Goal: Task Accomplishment & Management: Use online tool/utility

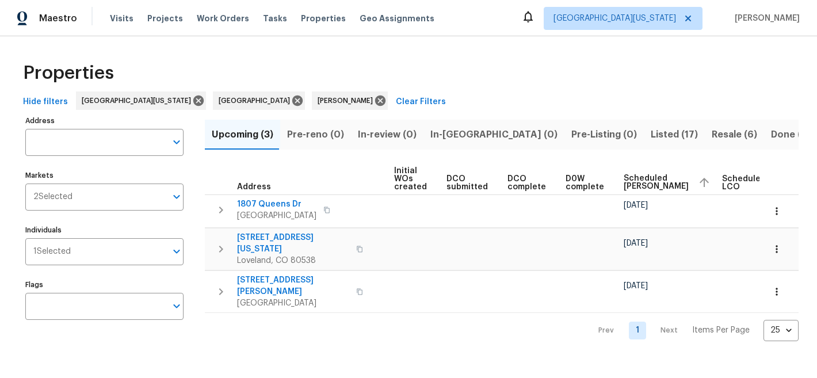
scroll to position [0, 126]
click at [627, 182] on span "Scheduled COE" at bounding box center [654, 182] width 65 height 16
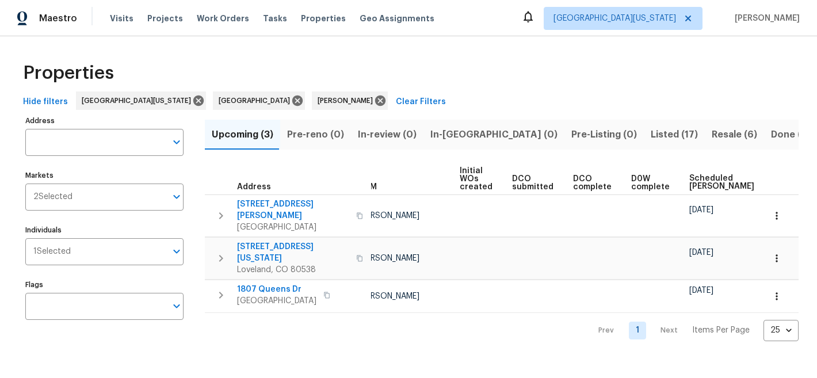
scroll to position [0, 77]
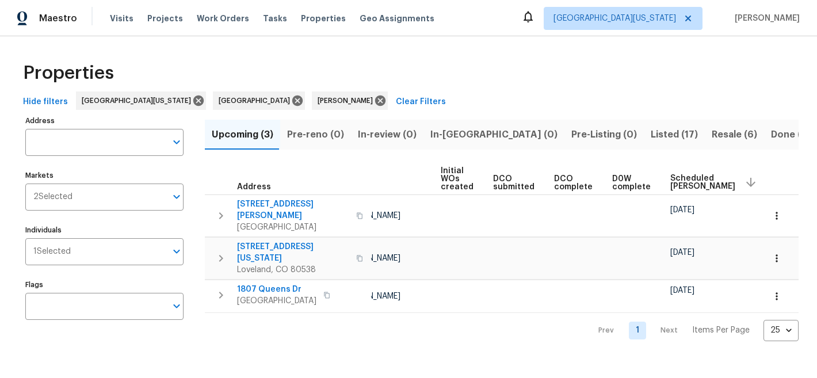
click at [670, 184] on span "Scheduled COE" at bounding box center [702, 182] width 65 height 16
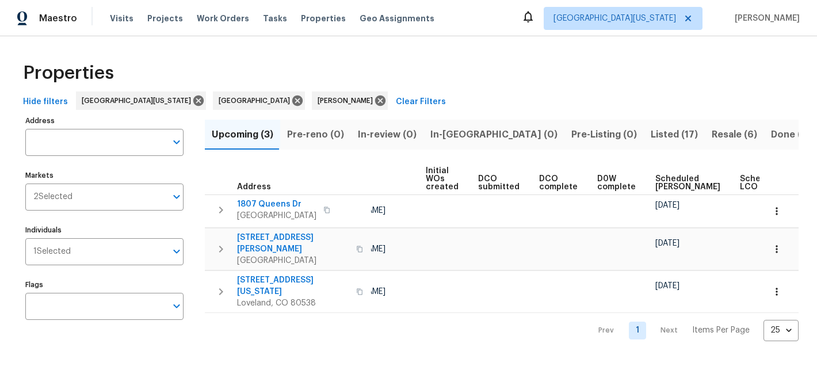
scroll to position [0, 146]
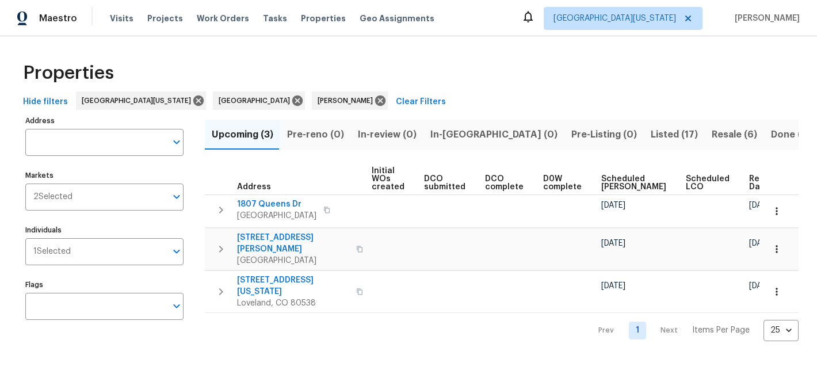
click at [601, 182] on span "Scheduled COE" at bounding box center [633, 183] width 65 height 16
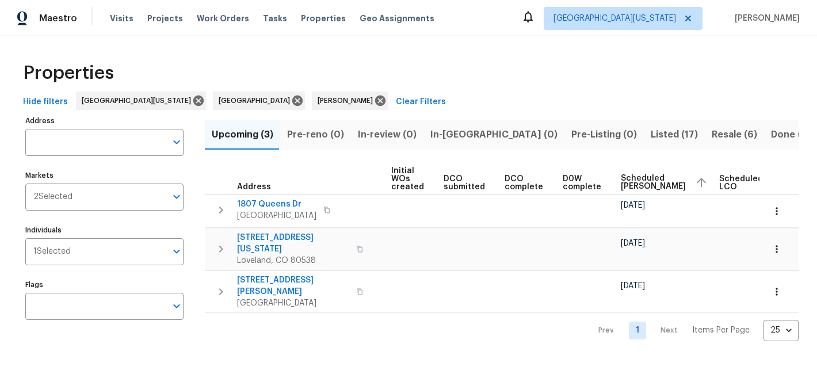
scroll to position [0, 160]
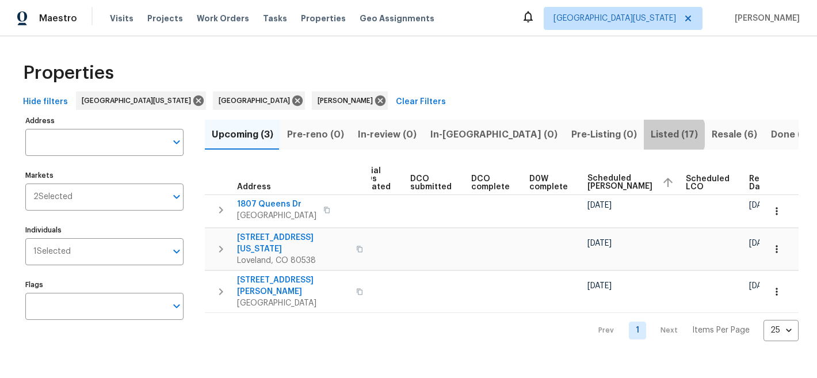
click at [651, 135] on span "Listed (17)" at bounding box center [674, 135] width 47 height 16
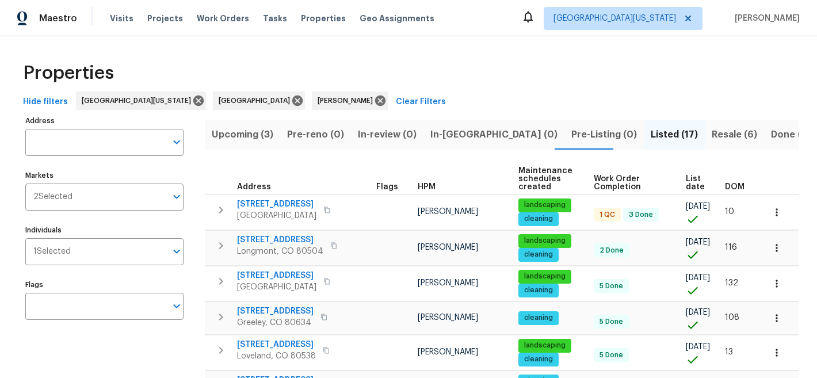
click at [686, 186] on span "List date" at bounding box center [696, 183] width 20 height 16
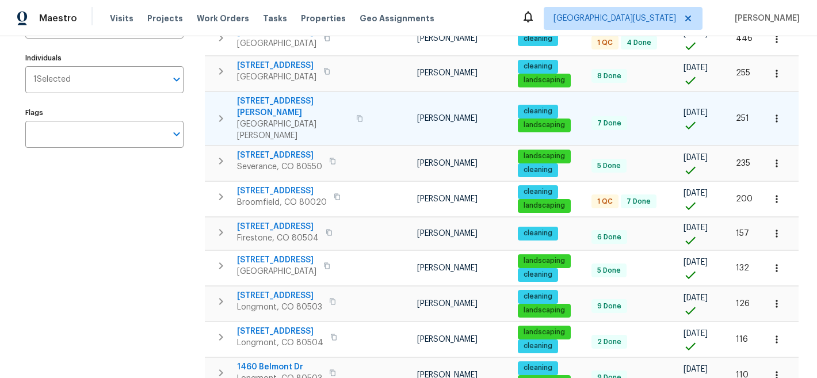
scroll to position [173, 0]
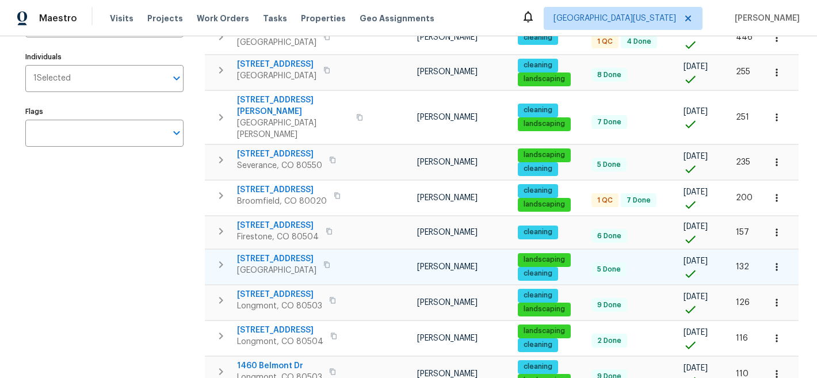
click at [262, 253] on span "12742 E 104th Dr" at bounding box center [276, 259] width 79 height 12
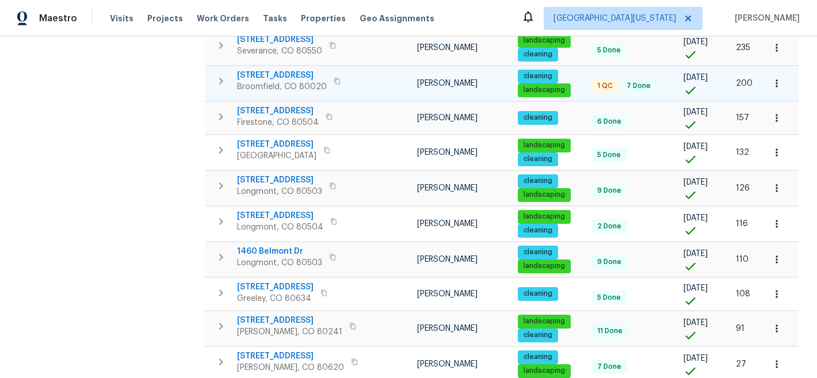
scroll to position [289, 0]
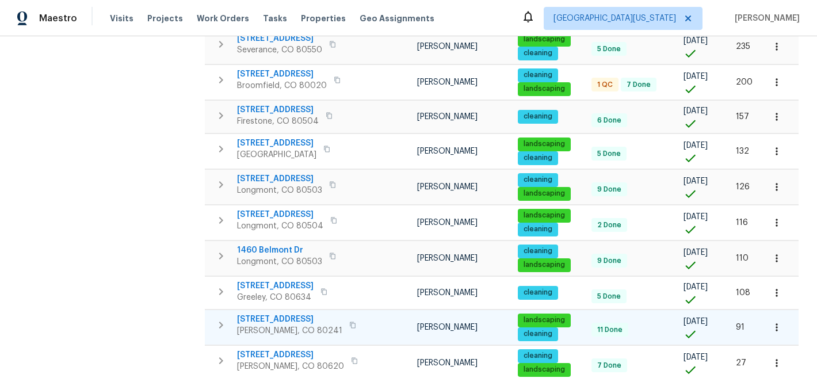
click at [291, 314] on span "12238 Monroe Dr" at bounding box center [289, 320] width 105 height 12
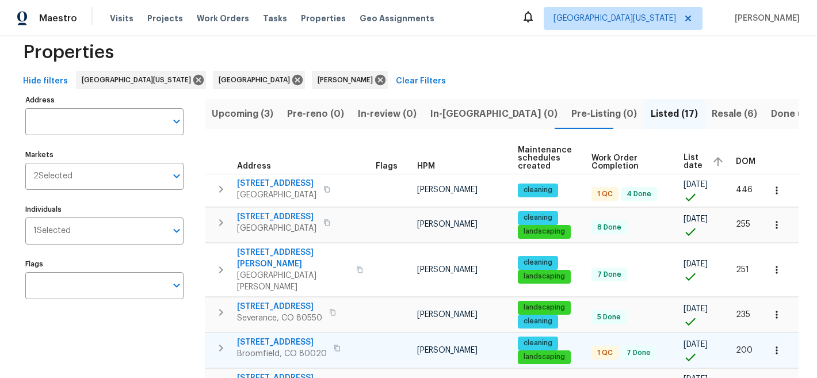
scroll to position [0, 0]
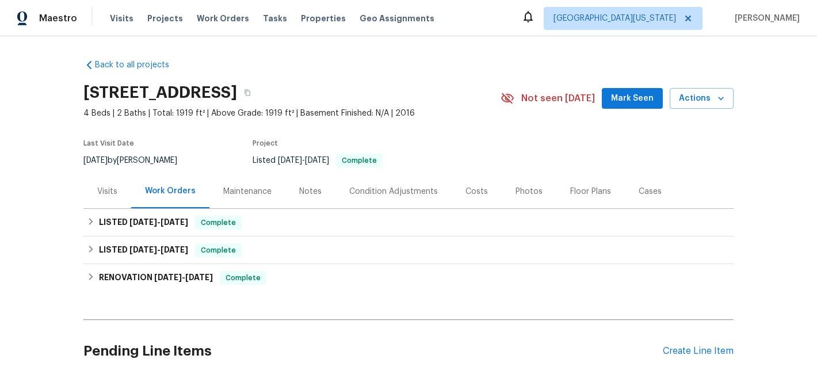
click at [522, 189] on div "Photos" at bounding box center [529, 192] width 27 height 12
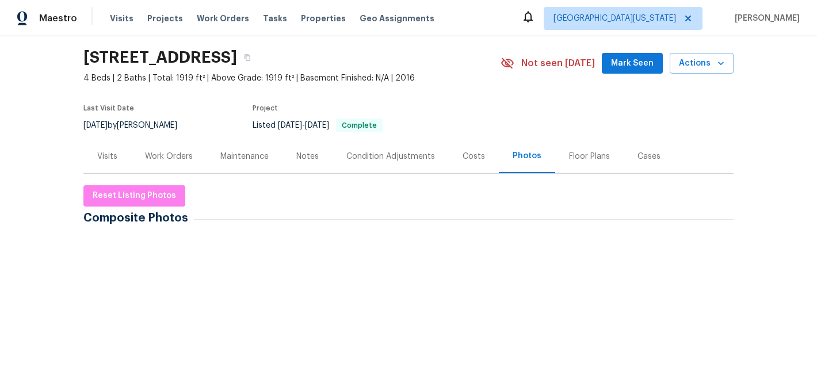
scroll to position [36, 0]
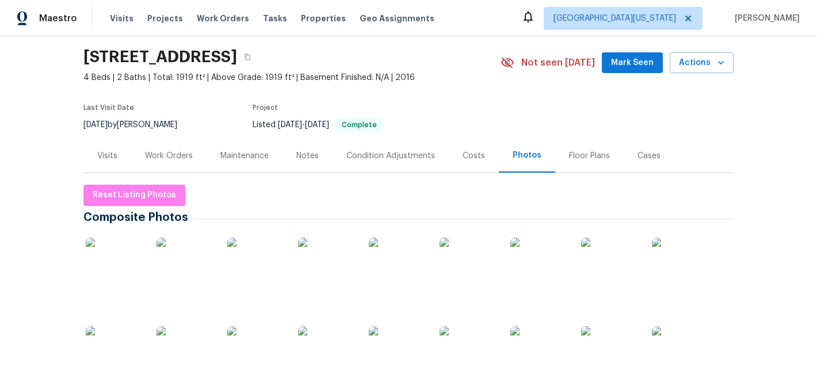
click at [616, 255] on img at bounding box center [610, 267] width 58 height 58
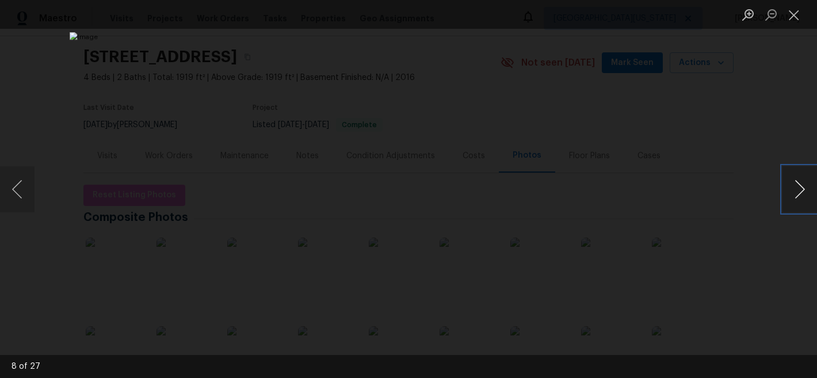
click at [799, 193] on button "Next image" at bounding box center [800, 189] width 35 height 46
click at [795, 19] on button "Close lightbox" at bounding box center [794, 15] width 23 height 20
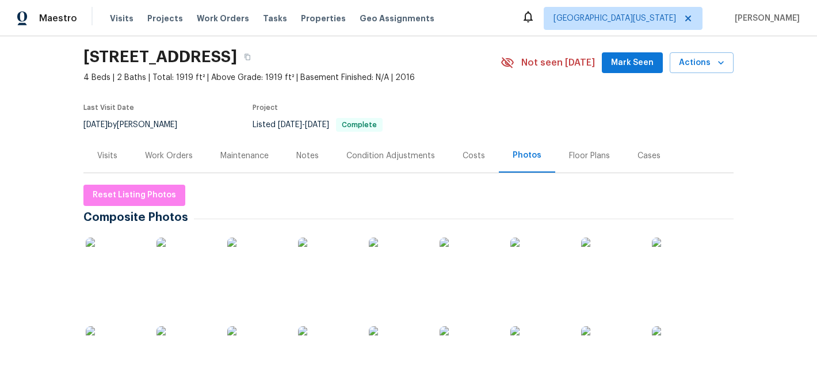
click at [108, 157] on div "Visits" at bounding box center [107, 156] width 20 height 12
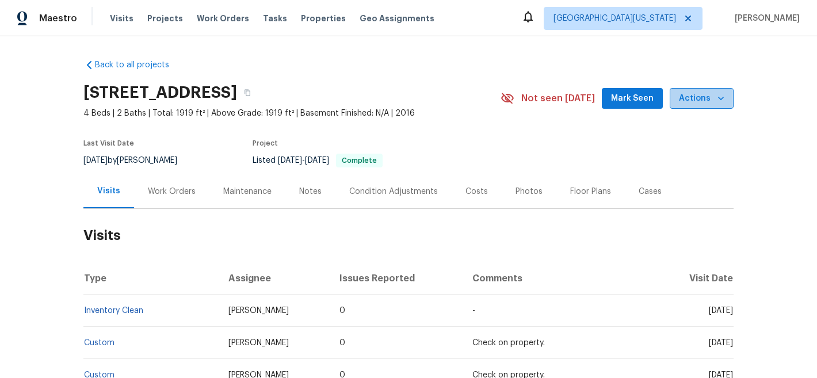
click at [700, 99] on span "Actions" at bounding box center [701, 99] width 45 height 14
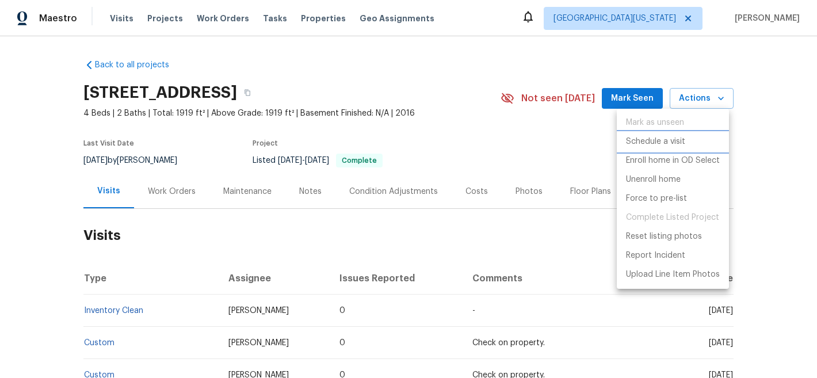
click at [668, 138] on p "Schedule a visit" at bounding box center [655, 142] width 59 height 12
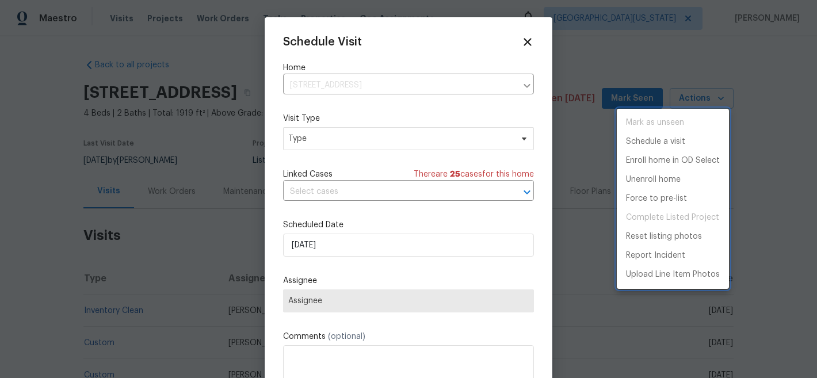
click at [383, 144] on div at bounding box center [408, 189] width 817 height 378
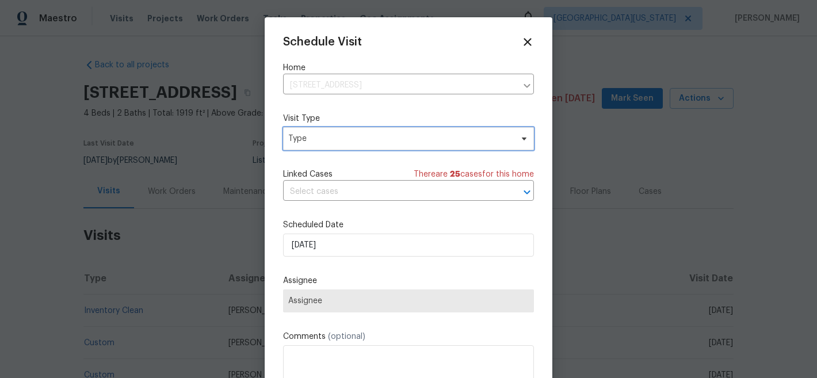
click at [332, 128] on span "Type" at bounding box center [408, 138] width 251 height 23
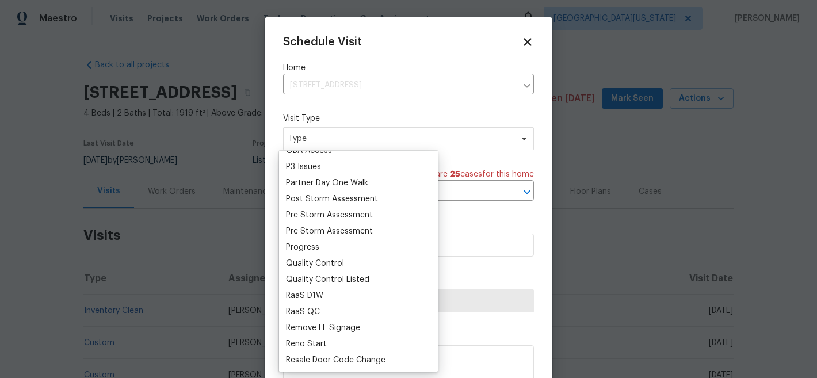
scroll to position [674, 0]
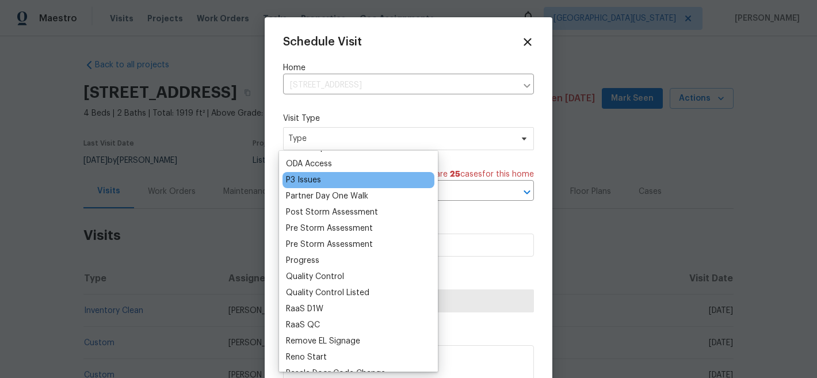
click at [332, 181] on div "P3 Issues" at bounding box center [359, 180] width 152 height 16
click at [317, 182] on div "P3 Issues" at bounding box center [303, 180] width 35 height 12
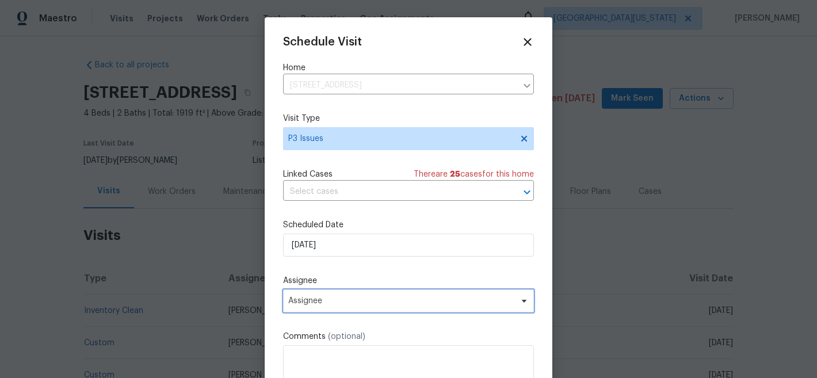
click at [368, 304] on span "Assignee" at bounding box center [401, 300] width 226 height 9
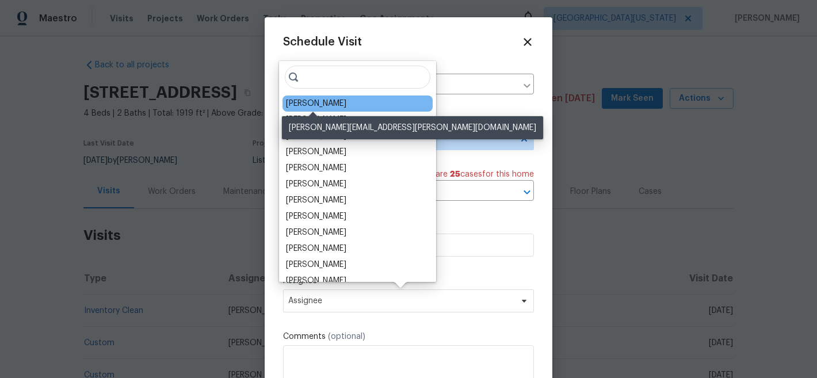
click at [317, 106] on div "[PERSON_NAME]" at bounding box center [316, 104] width 60 height 12
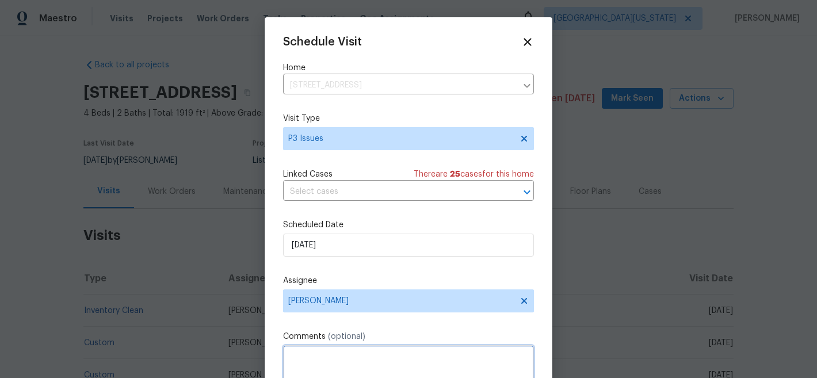
click at [382, 353] on textarea at bounding box center [408, 368] width 251 height 46
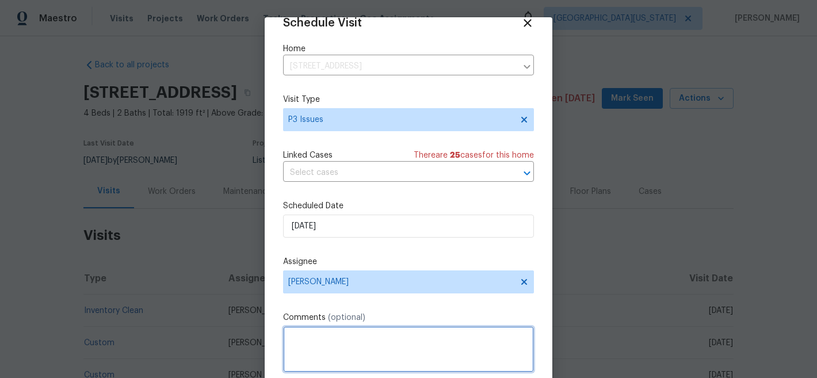
scroll to position [21, 0]
paste textarea "Hi @John Gonzalez @Brittani Smith We received a feedback stating above for the …"
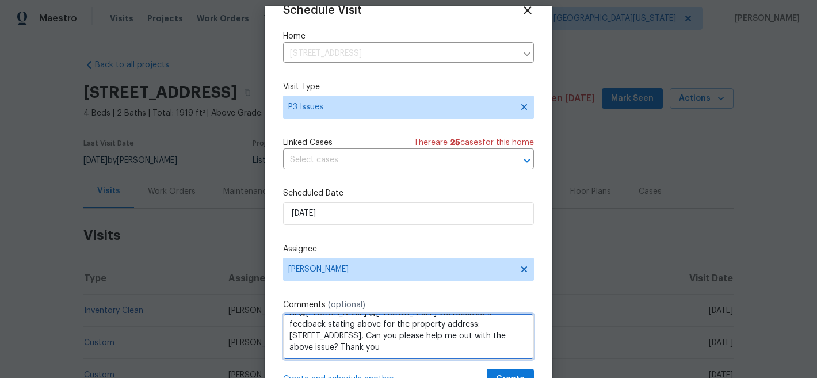
scroll to position [0, 0]
drag, startPoint x: 443, startPoint y: 349, endPoint x: 296, endPoint y: 308, distance: 153.1
click at [293, 307] on div "Comments (optional) Hi @John Gonzalez @Brittani Smith We received a feedback st…" at bounding box center [408, 329] width 251 height 60
paste textarea "Feedback Message: Cracked front patio and driveway concrete needing replaced, m…"
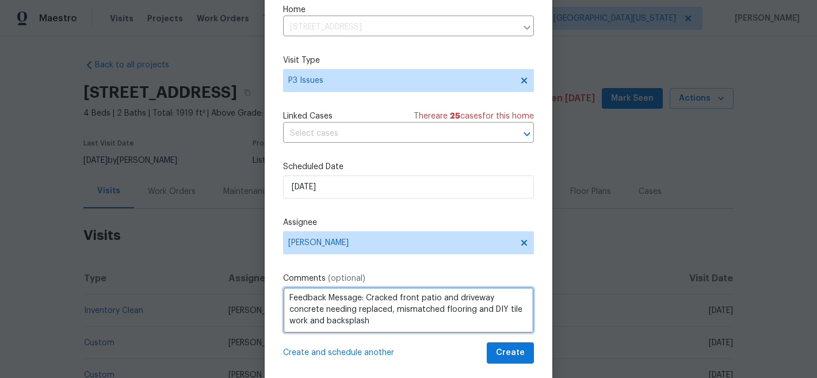
scroll to position [39, 0]
type textarea "Feedback Message: Cracked front patio and driveway concrete needing replaced, m…"
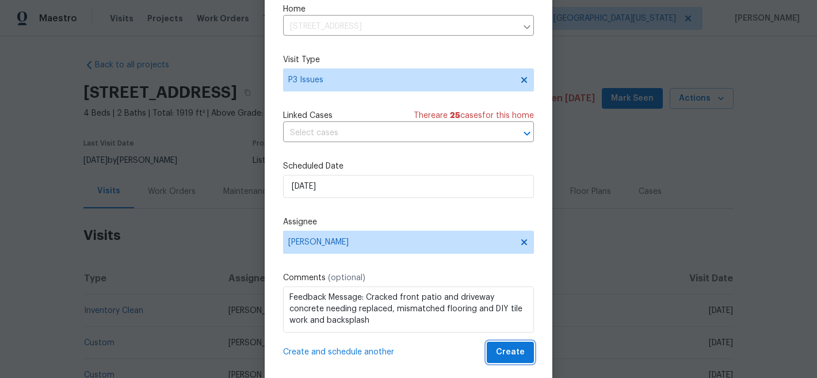
click at [503, 353] on span "Create" at bounding box center [510, 352] width 29 height 14
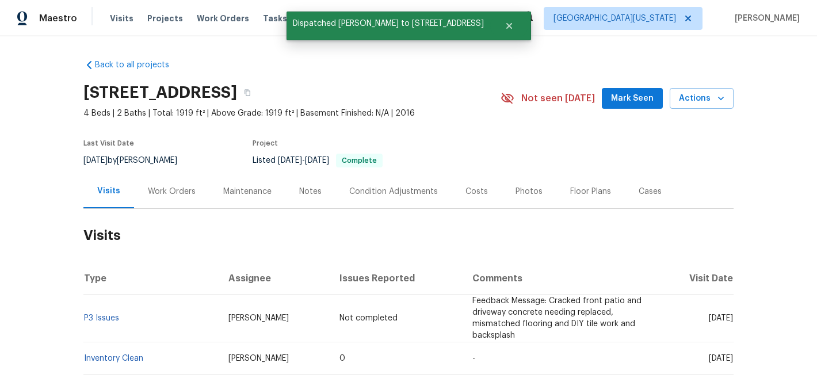
scroll to position [0, 0]
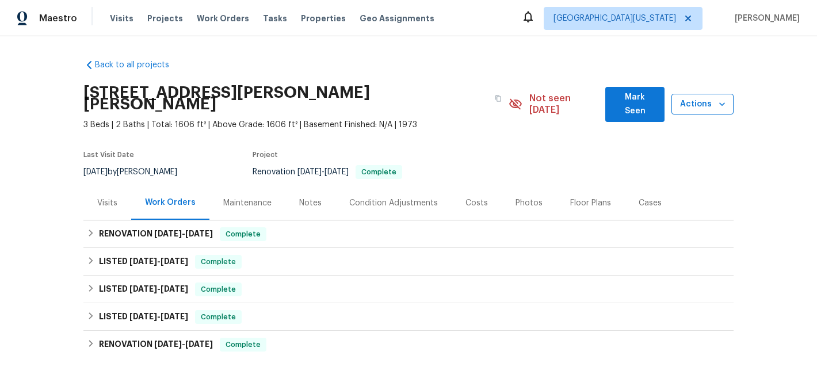
click at [702, 97] on span "Actions" at bounding box center [703, 104] width 44 height 14
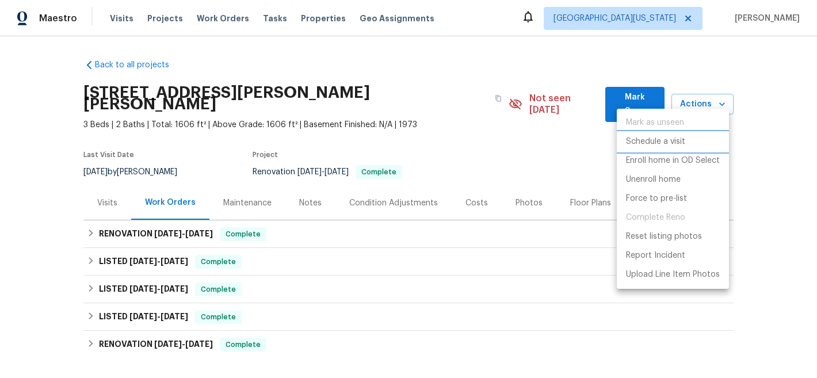
click at [673, 139] on p "Schedule a visit" at bounding box center [655, 142] width 59 height 12
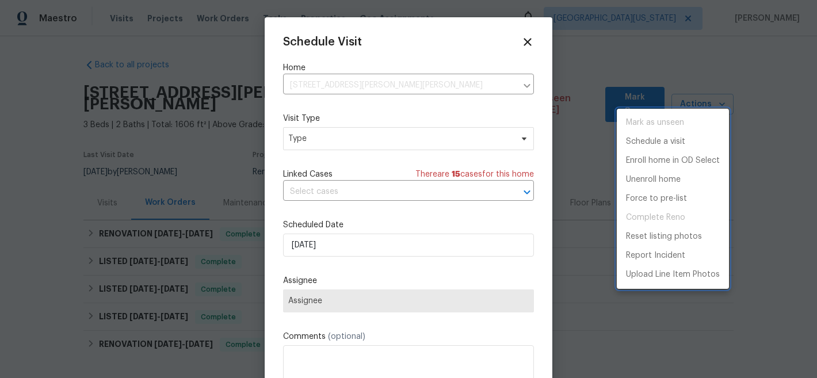
click at [384, 136] on div at bounding box center [408, 189] width 817 height 378
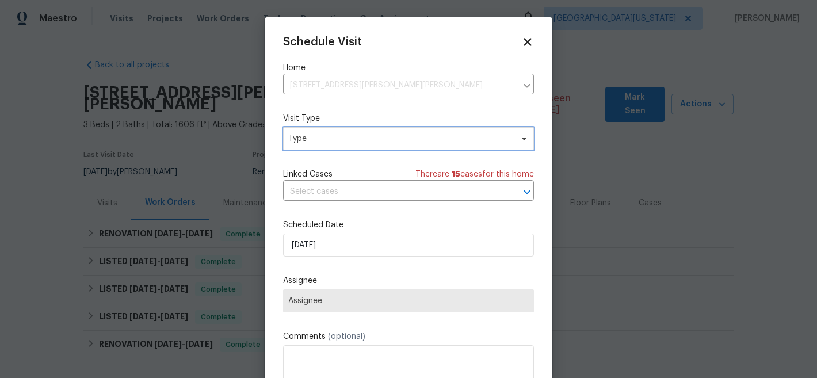
click at [368, 142] on span "Type" at bounding box center [400, 139] width 224 height 12
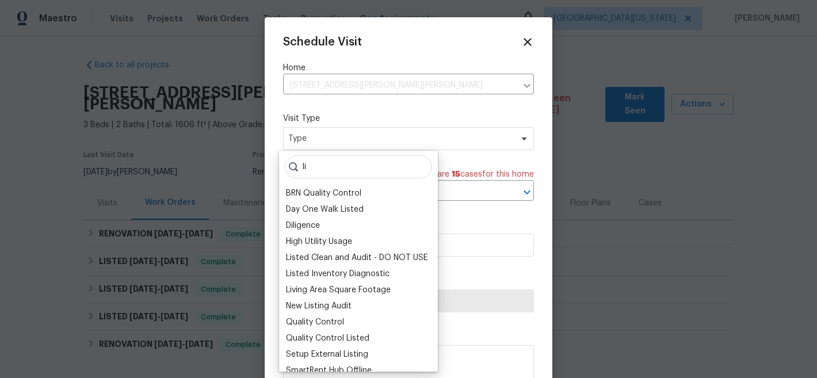
type input "l"
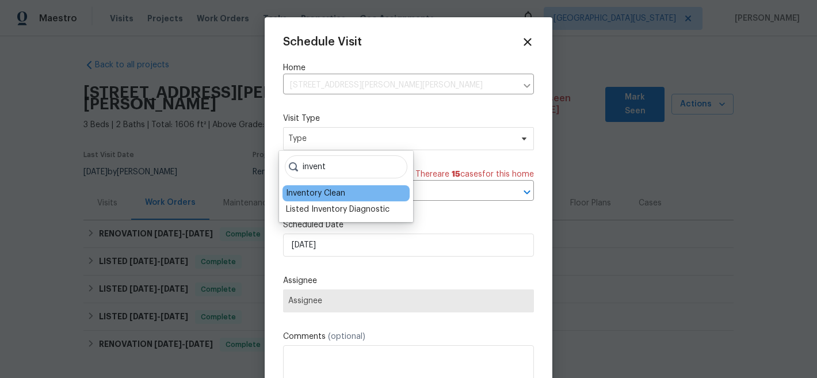
type input "invent"
click at [337, 193] on div "Inventory Clean" at bounding box center [315, 194] width 59 height 12
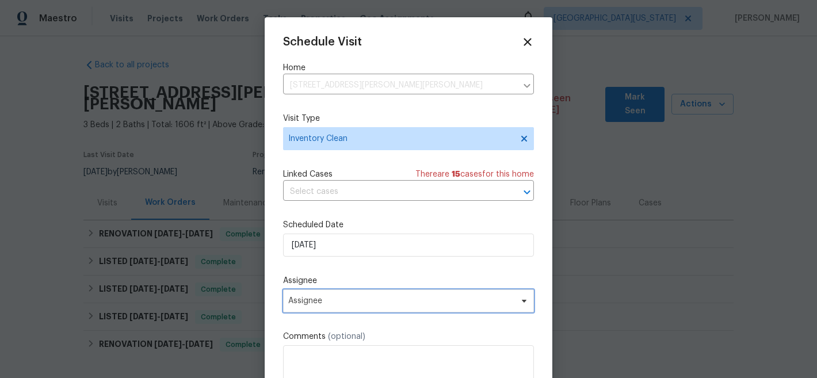
click at [372, 308] on span "Assignee" at bounding box center [408, 300] width 251 height 23
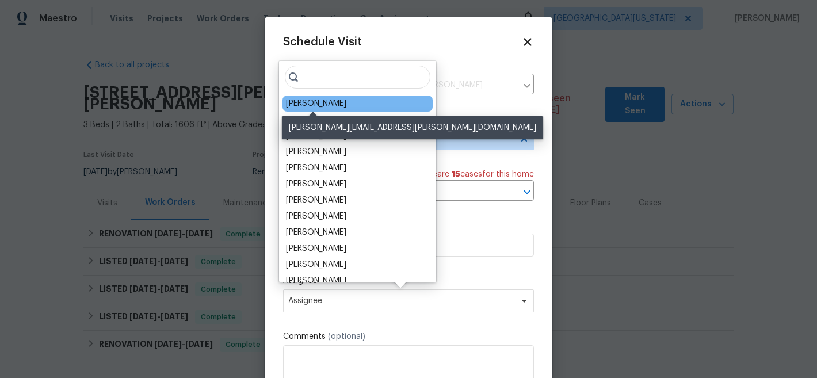
click at [311, 103] on div "[PERSON_NAME]" at bounding box center [316, 104] width 60 height 12
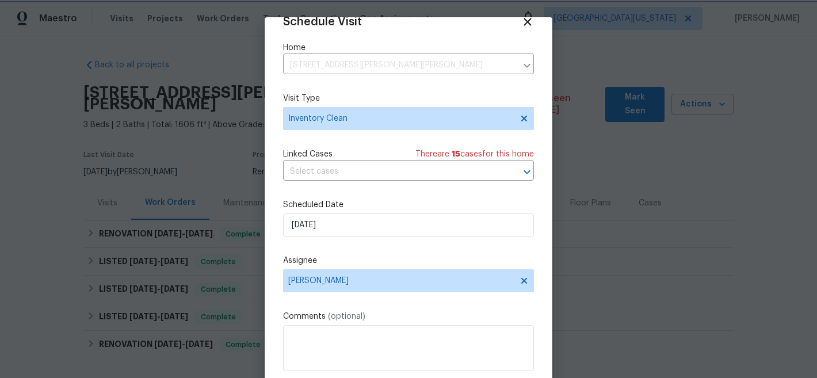
scroll to position [59, 0]
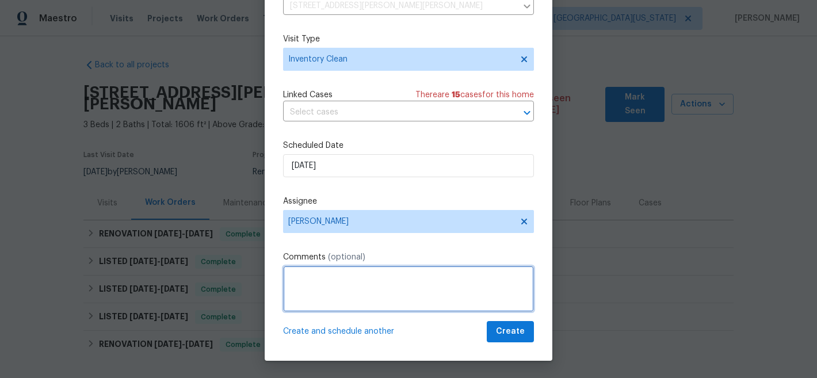
click at [422, 281] on textarea at bounding box center [408, 289] width 251 height 46
type textarea "Check on property"
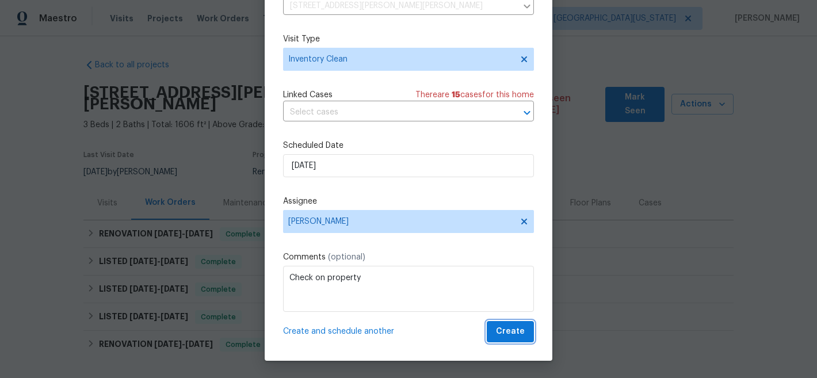
click at [500, 324] on button "Create" at bounding box center [510, 331] width 47 height 21
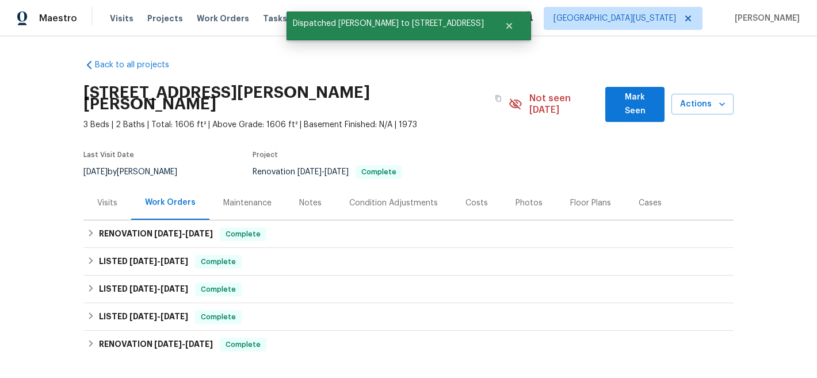
scroll to position [0, 0]
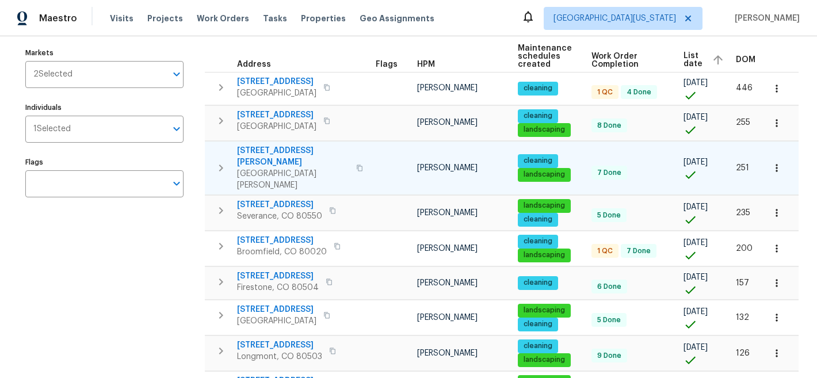
scroll to position [131, 0]
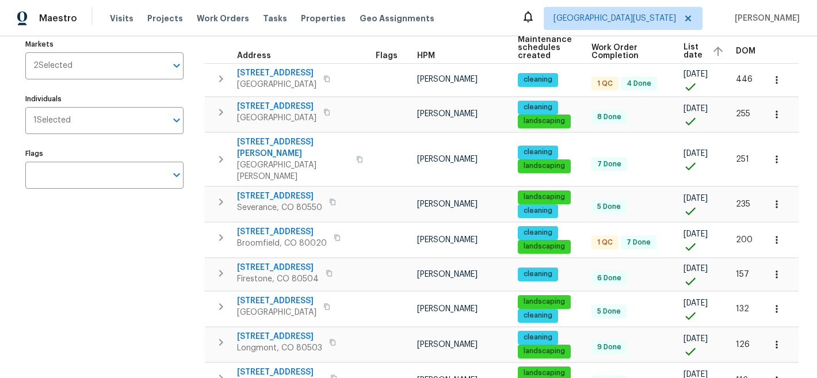
click at [484, 14] on div "Maestro Visits Projects Work Orders Tasks Properties Geo Assignments Northern C…" at bounding box center [408, 18] width 817 height 36
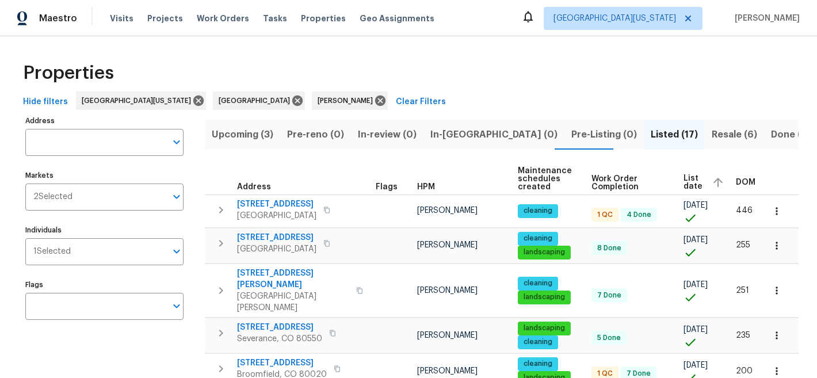
click at [496, 68] on div "Properties" at bounding box center [408, 73] width 780 height 37
click at [519, 75] on div "Properties" at bounding box center [408, 73] width 780 height 37
click at [480, 69] on div "Properties" at bounding box center [408, 73] width 780 height 37
click at [509, 93] on div "Hide filters Northern Colorado Denver John Gonzalez Clear Filters" at bounding box center [408, 102] width 780 height 21
click at [627, 100] on div "Hide filters Northern Colorado Denver John Gonzalez Clear Filters" at bounding box center [408, 102] width 780 height 21
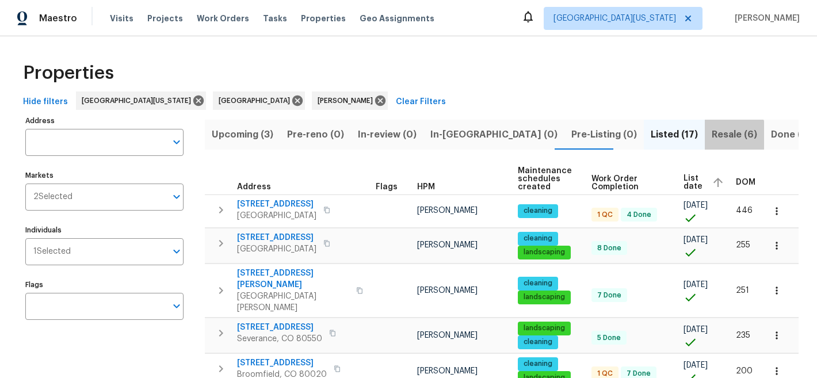
click at [712, 135] on span "Resale (6)" at bounding box center [734, 135] width 45 height 16
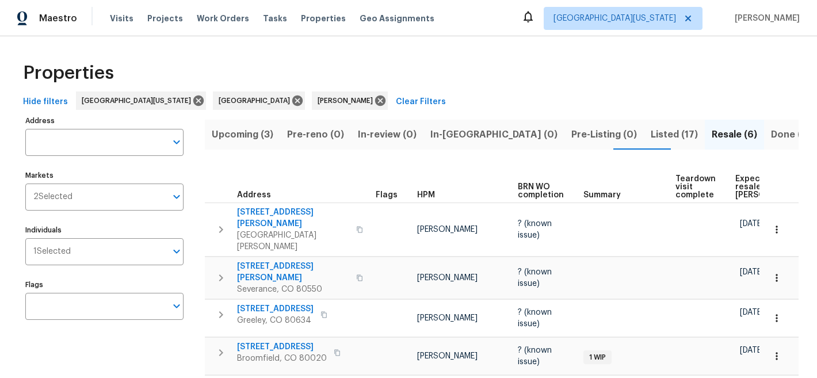
click at [737, 185] on span "Expected resale COE" at bounding box center [768, 187] width 65 height 24
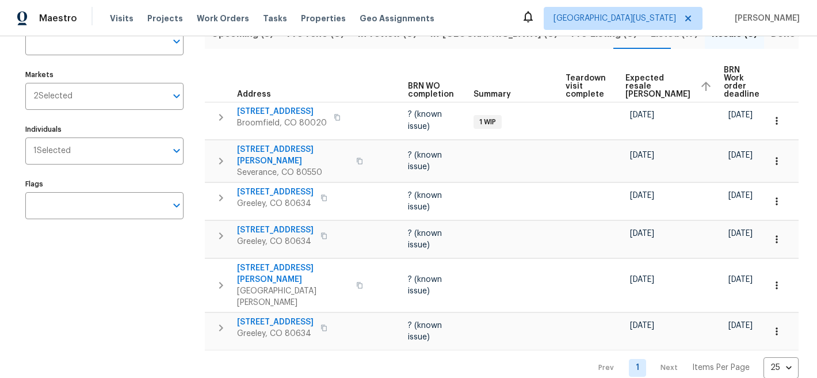
scroll to position [116, 0]
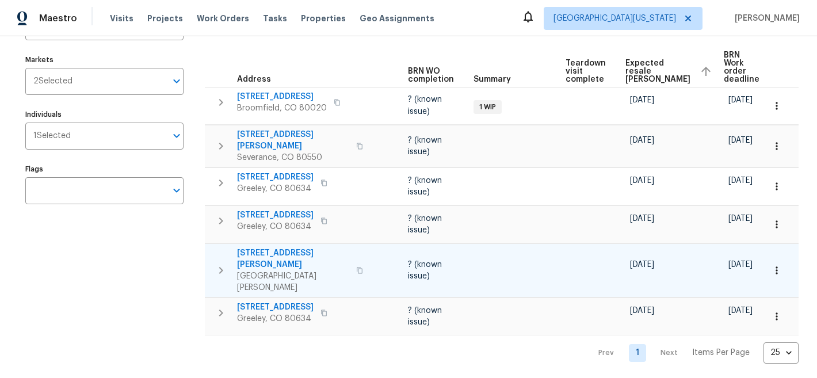
click at [261, 247] on span "3617 Mead St" at bounding box center [293, 258] width 112 height 23
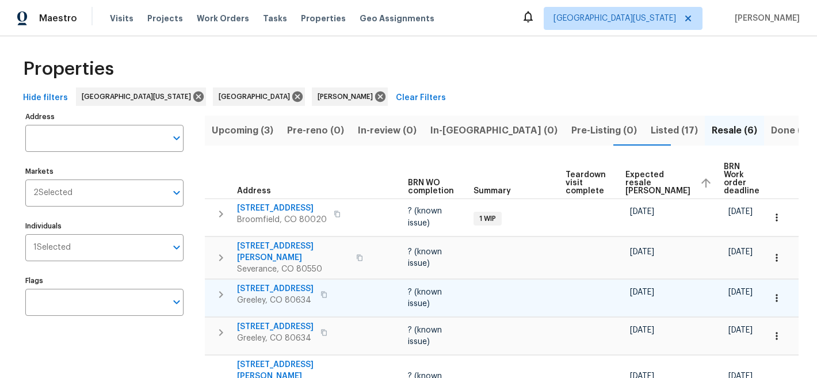
scroll to position [0, 0]
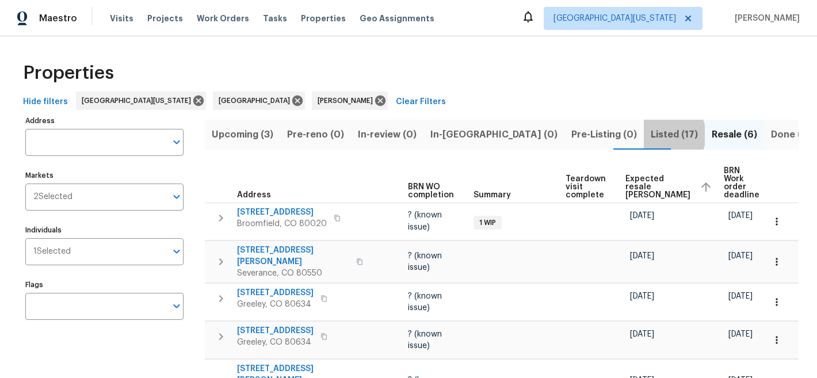
click at [651, 135] on span "Listed (17)" at bounding box center [674, 135] width 47 height 16
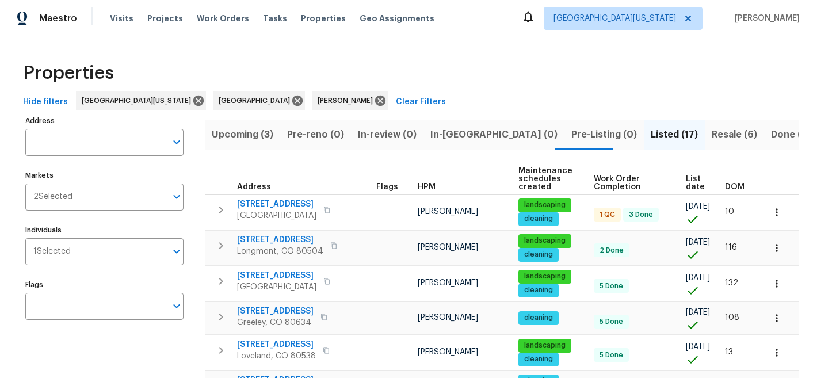
click at [686, 182] on span "List date" at bounding box center [696, 183] width 20 height 16
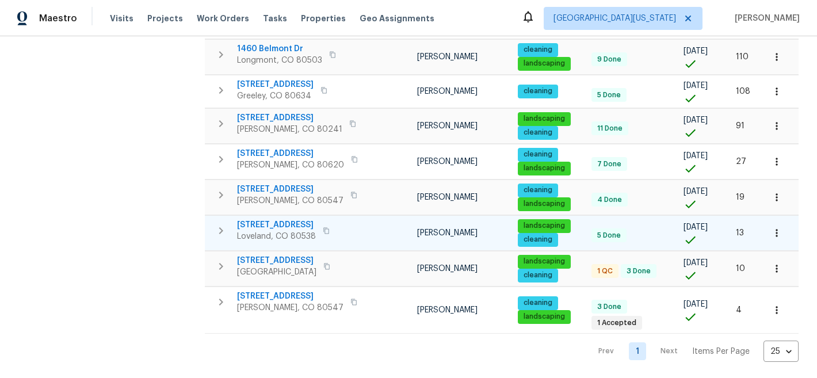
scroll to position [491, 0]
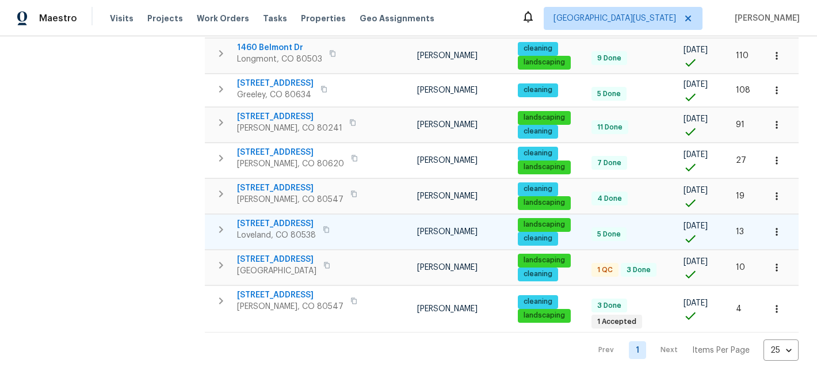
click at [303, 218] on span "[STREET_ADDRESS]" at bounding box center [276, 224] width 79 height 12
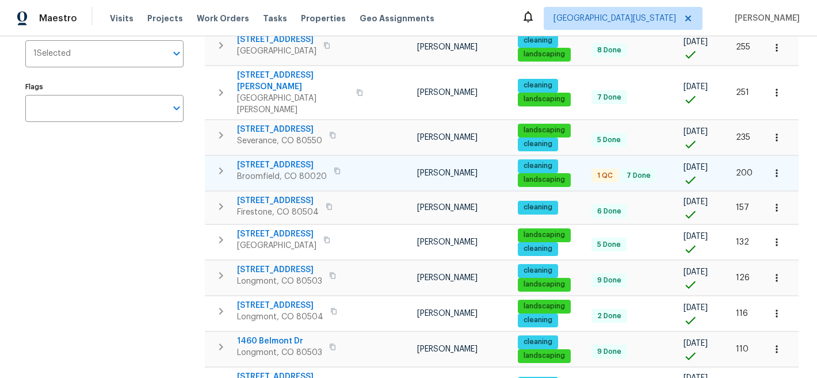
scroll to position [185, 0]
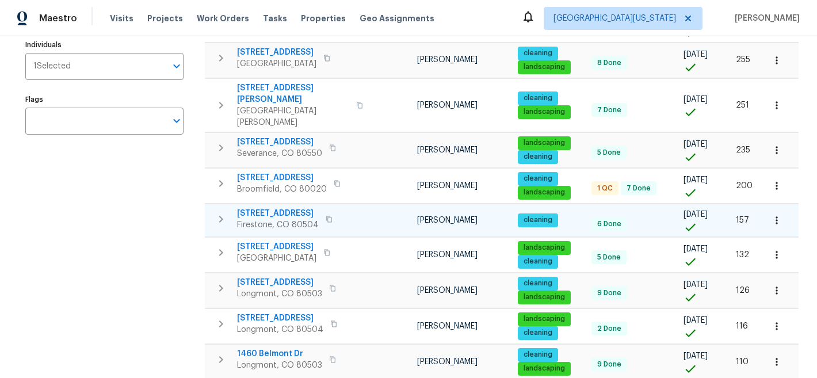
click at [295, 208] on span "[STREET_ADDRESS]" at bounding box center [278, 214] width 82 height 12
click at [114, 279] on div "Address Address Markets 2 Selected Markets Individuals 1 Selected Individuals F…" at bounding box center [111, 297] width 173 height 740
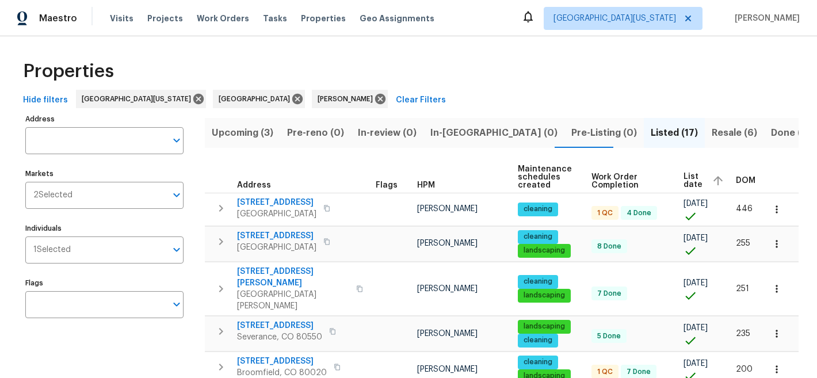
scroll to position [0, 0]
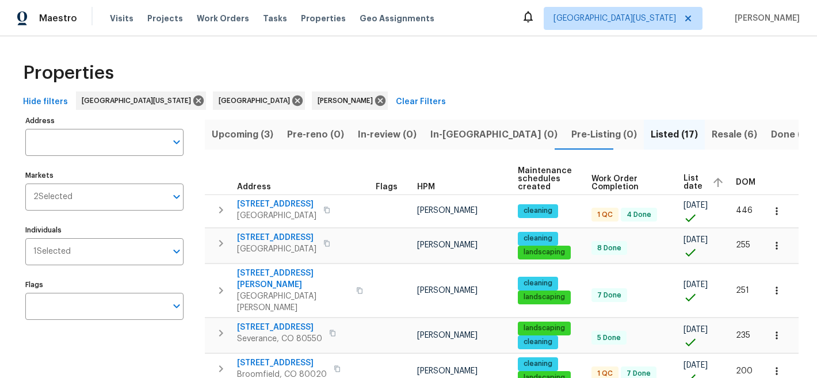
click at [553, 74] on div "Properties" at bounding box center [408, 73] width 780 height 37
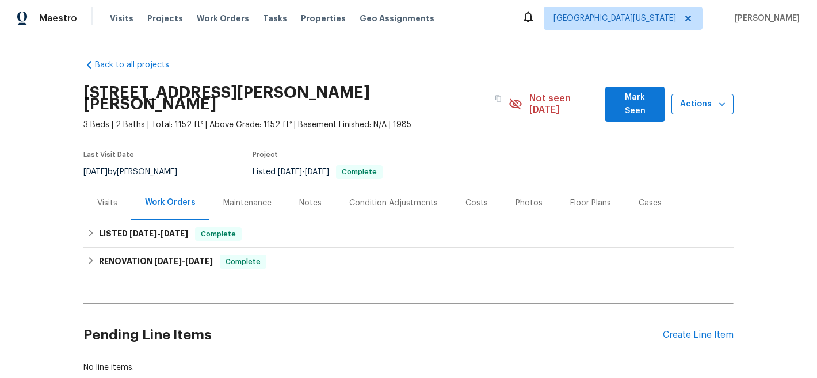
click at [689, 97] on span "Actions" at bounding box center [703, 104] width 44 height 14
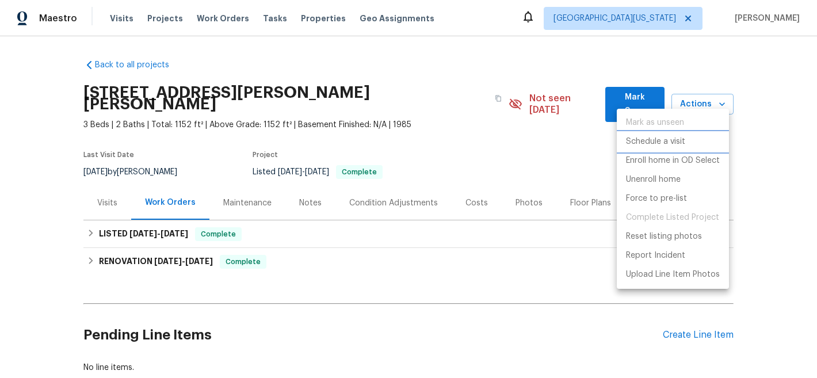
click at [666, 143] on p "Schedule a visit" at bounding box center [655, 142] width 59 height 12
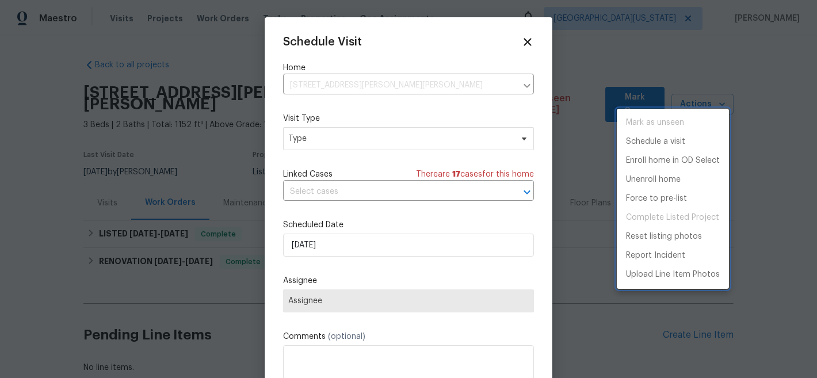
click at [321, 139] on div at bounding box center [408, 189] width 817 height 378
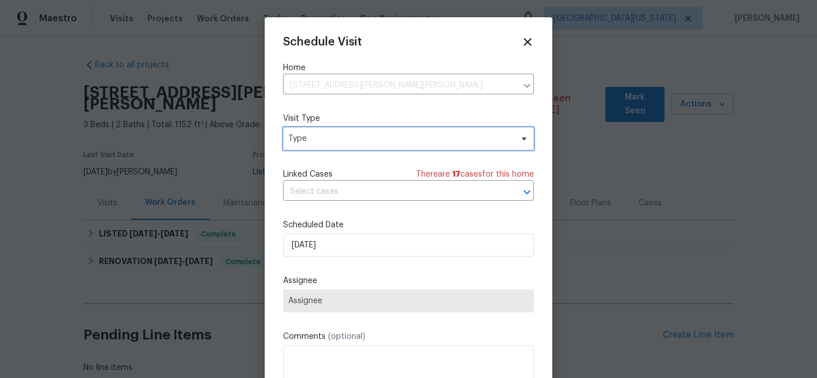
click at [291, 142] on span "Type" at bounding box center [400, 139] width 224 height 12
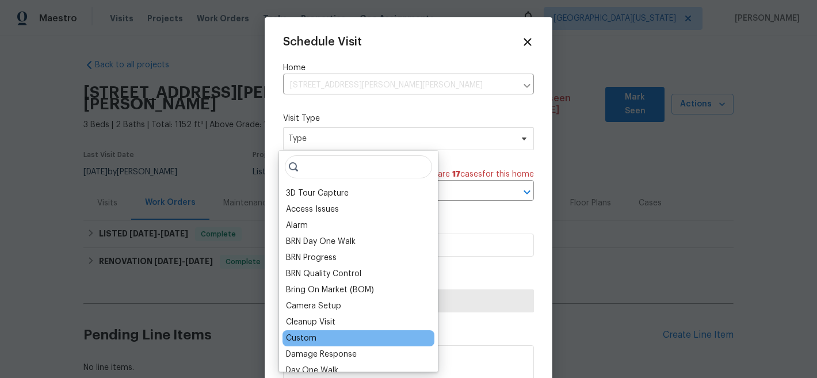
click at [307, 339] on div "Custom" at bounding box center [301, 339] width 31 height 12
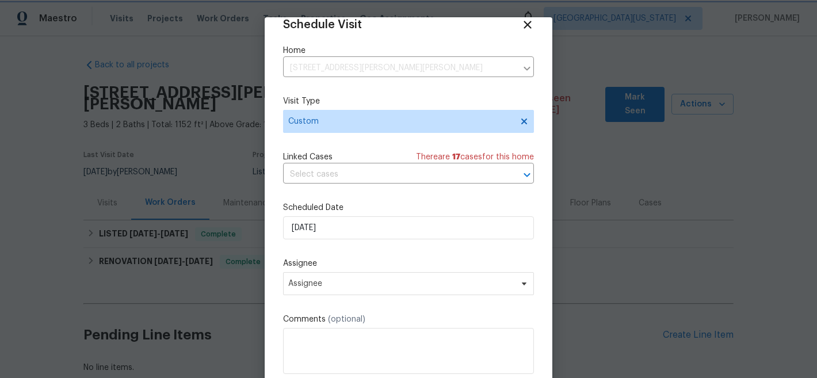
scroll to position [21, 0]
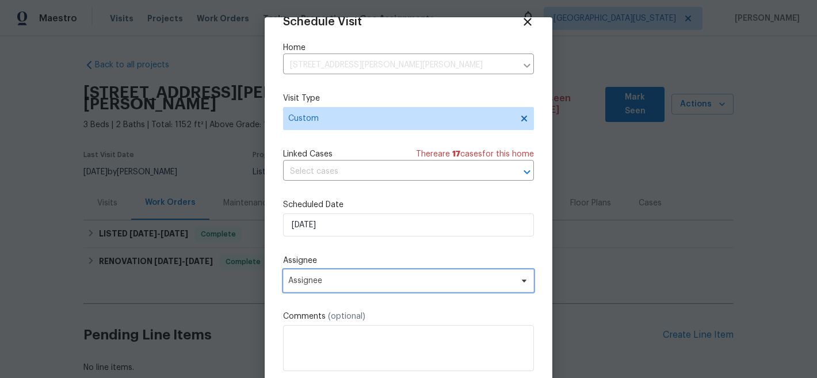
click at [355, 281] on span "Assignee" at bounding box center [401, 280] width 226 height 9
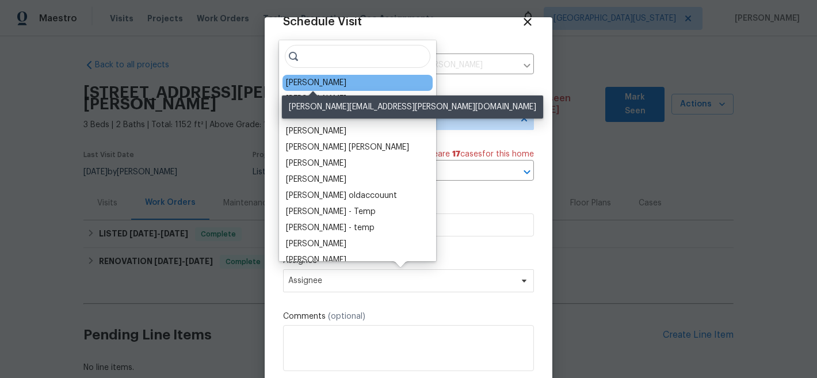
click at [315, 84] on div "[PERSON_NAME]" at bounding box center [316, 83] width 60 height 12
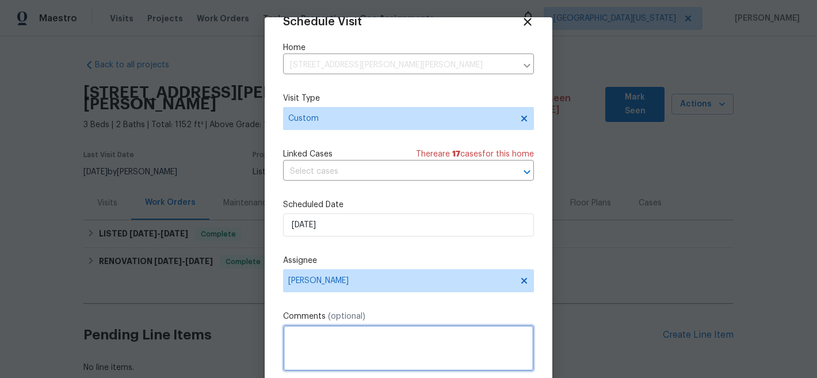
click at [390, 342] on textarea at bounding box center [408, 348] width 251 height 46
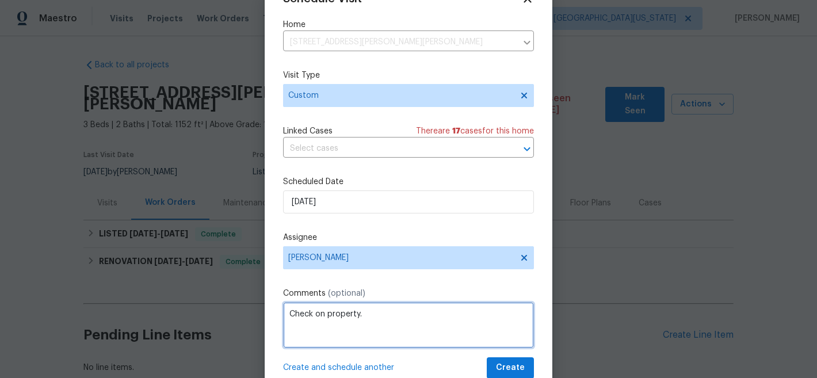
scroll to position [59, 0]
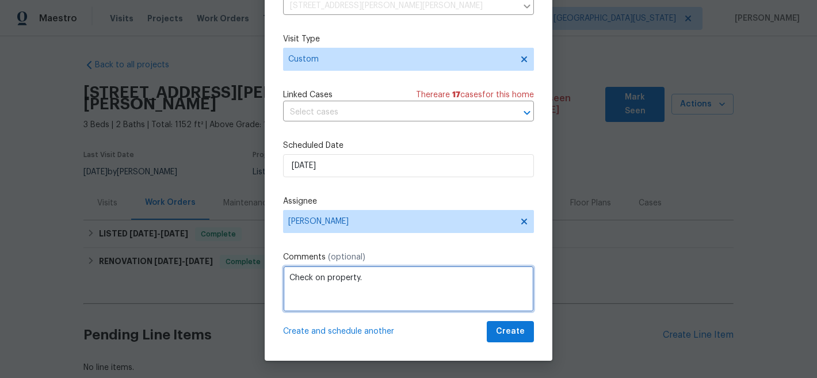
type textarea "Check on property."
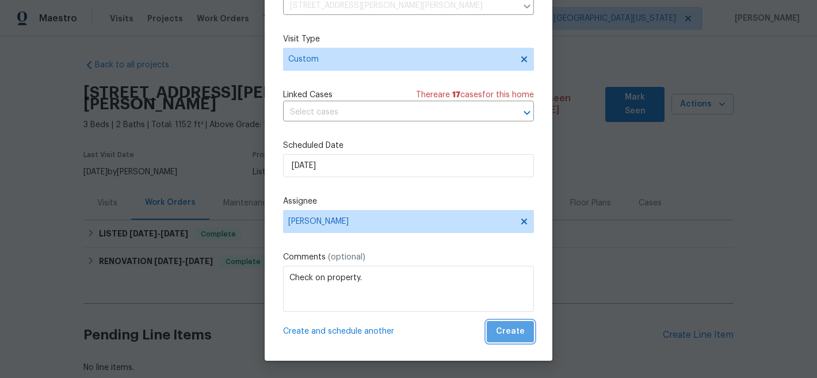
click at [508, 332] on span "Create" at bounding box center [510, 332] width 29 height 14
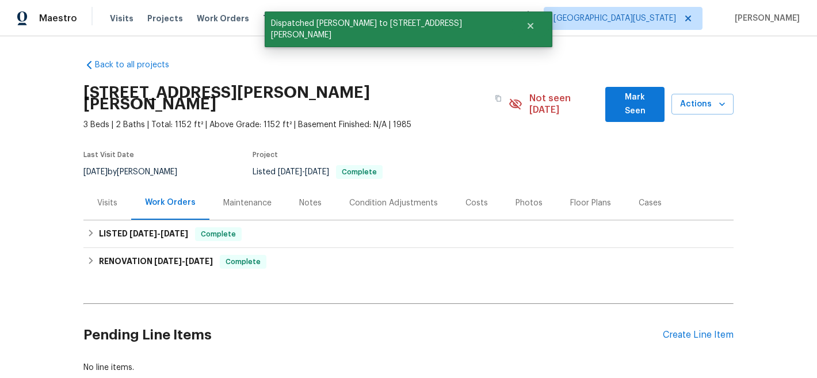
scroll to position [0, 0]
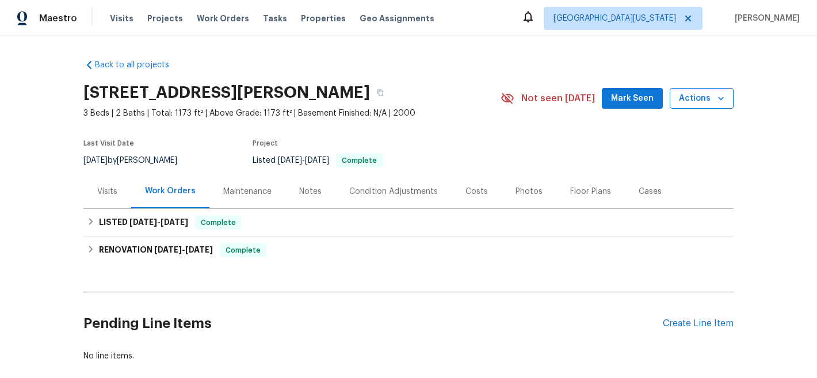
click at [670, 100] on button "Actions" at bounding box center [702, 98] width 64 height 21
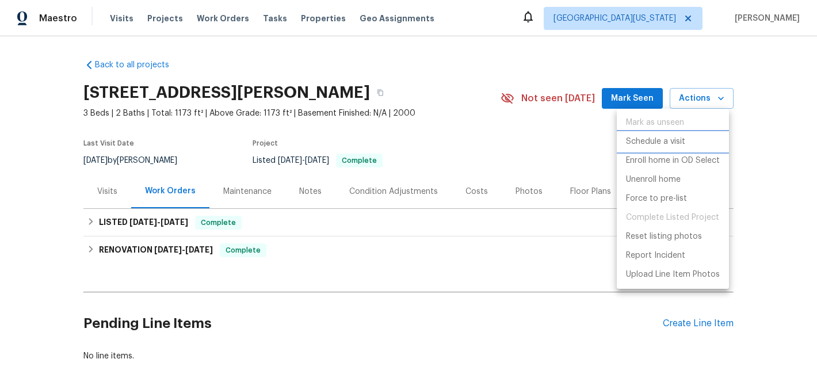
click at [666, 141] on p "Schedule a visit" at bounding box center [655, 142] width 59 height 12
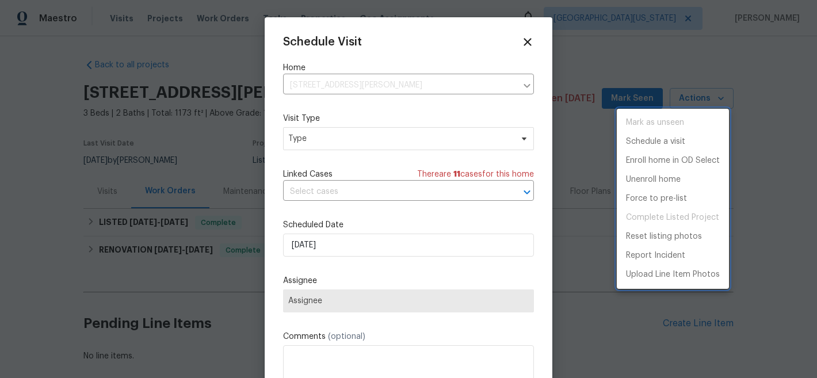
click at [352, 142] on div at bounding box center [408, 189] width 817 height 378
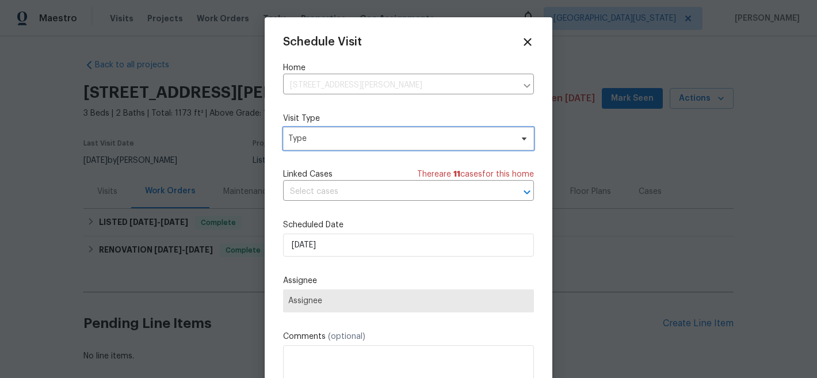
click at [291, 139] on span "Type" at bounding box center [400, 139] width 224 height 12
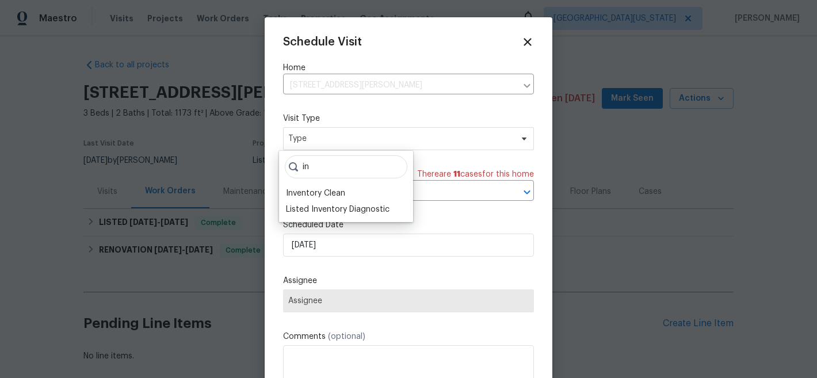
type input "i"
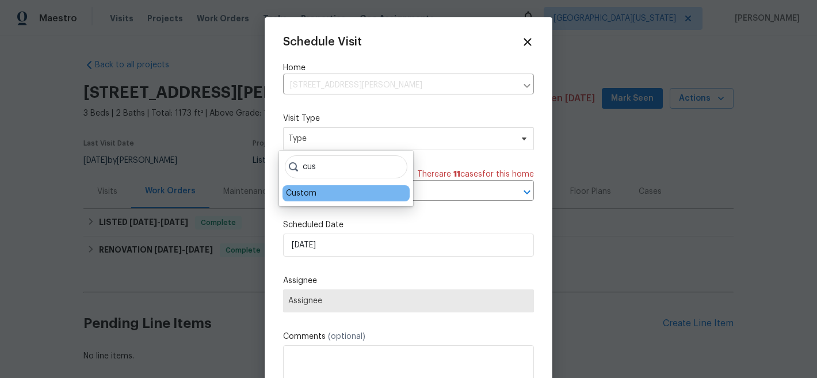
type input "cus"
click at [318, 193] on div "Custom" at bounding box center [346, 193] width 127 height 16
click at [302, 192] on div "Custom" at bounding box center [301, 194] width 31 height 12
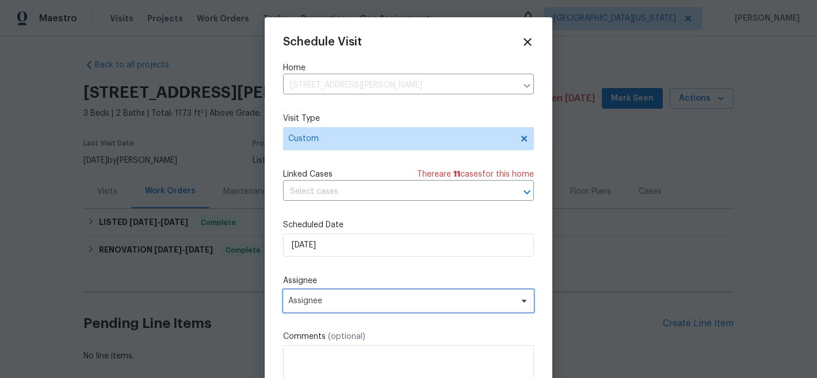
click at [330, 301] on span "Assignee" at bounding box center [401, 300] width 226 height 9
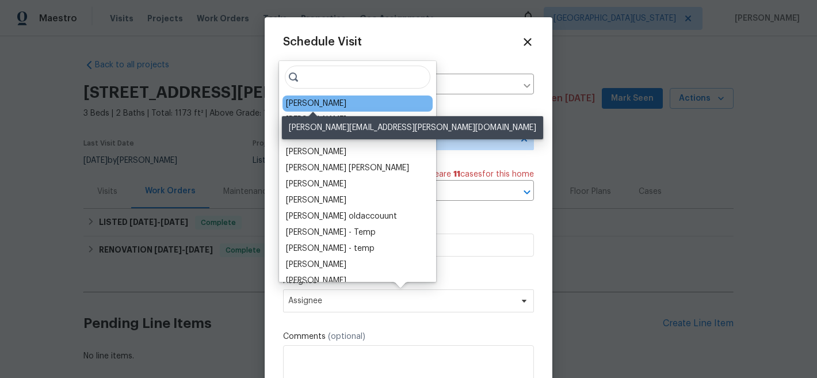
click at [304, 101] on div "[PERSON_NAME]" at bounding box center [316, 104] width 60 height 12
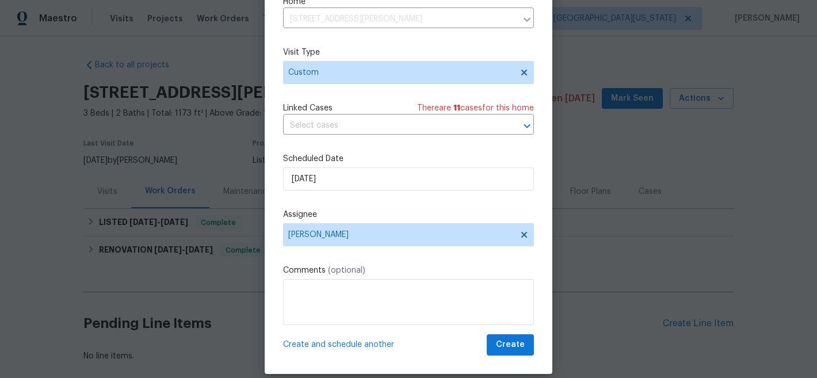
scroll to position [59, 0]
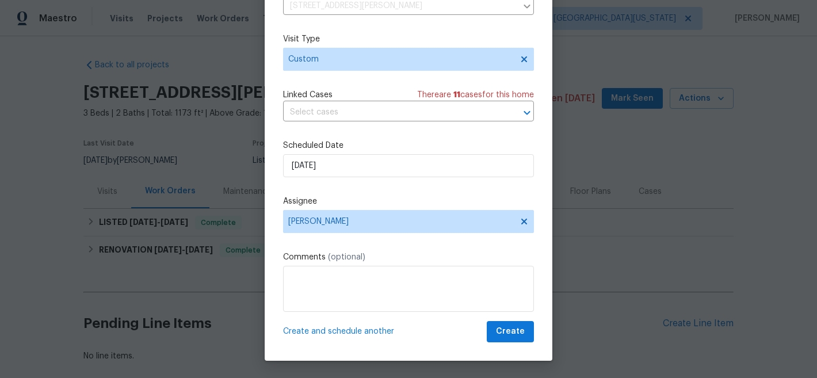
click at [432, 333] on div "Create and schedule another Create" at bounding box center [408, 331] width 251 height 21
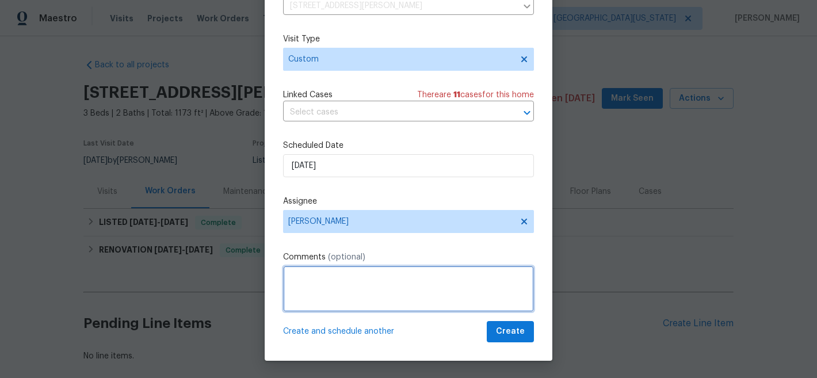
click at [445, 288] on textarea at bounding box center [408, 289] width 251 height 46
type textarea "Check on property."
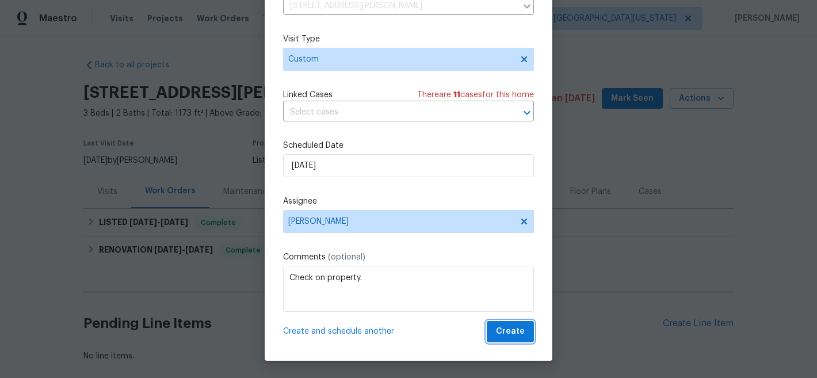
click at [509, 334] on span "Create" at bounding box center [510, 332] width 29 height 14
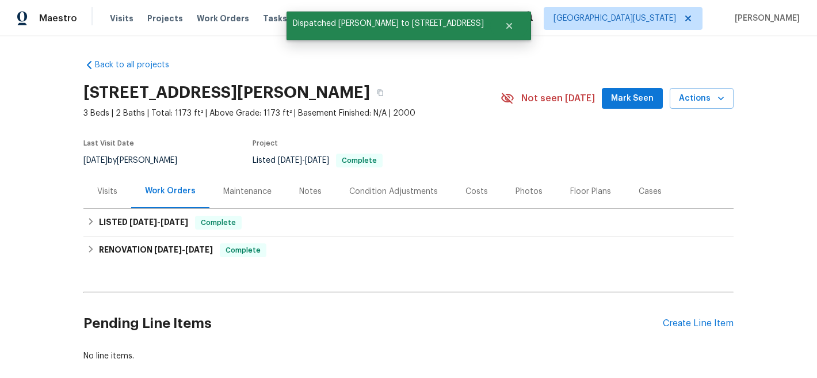
scroll to position [0, 0]
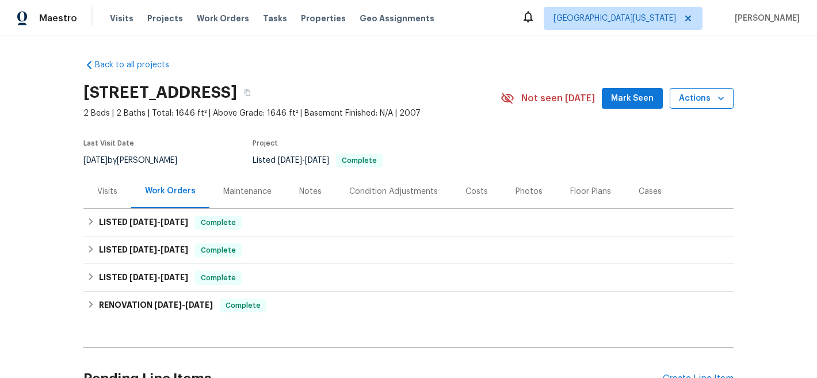
click at [700, 99] on span "Actions" at bounding box center [701, 99] width 45 height 14
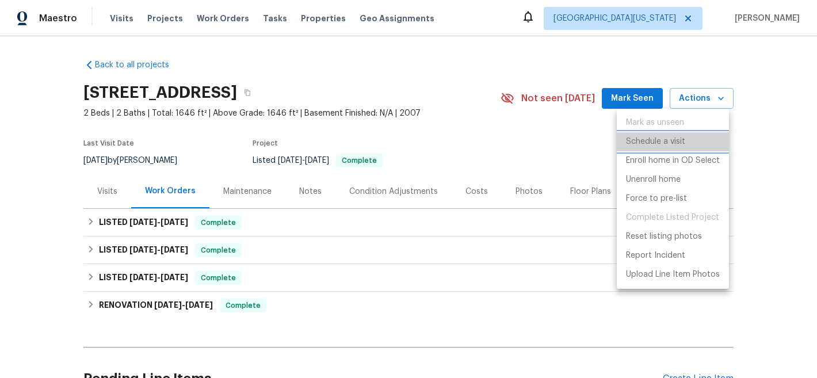
click at [676, 140] on p "Schedule a visit" at bounding box center [655, 142] width 59 height 12
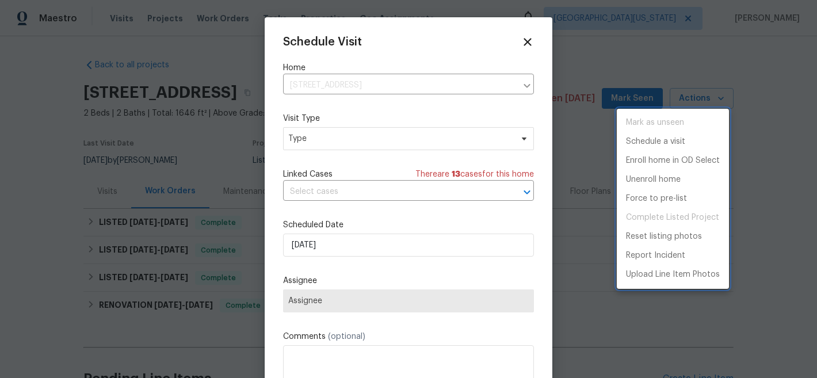
click at [326, 139] on div at bounding box center [408, 189] width 817 height 378
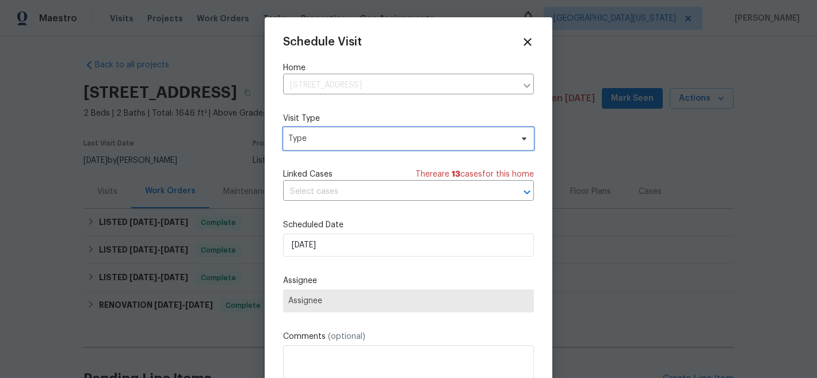
click at [294, 143] on span "Type" at bounding box center [400, 139] width 224 height 12
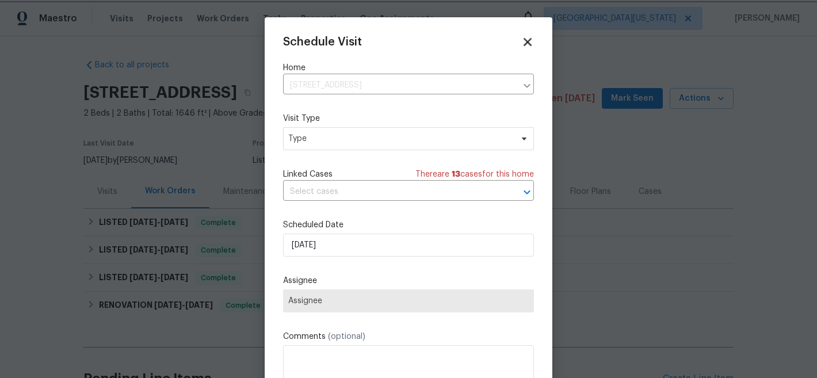
click at [521, 43] on icon at bounding box center [527, 41] width 13 height 13
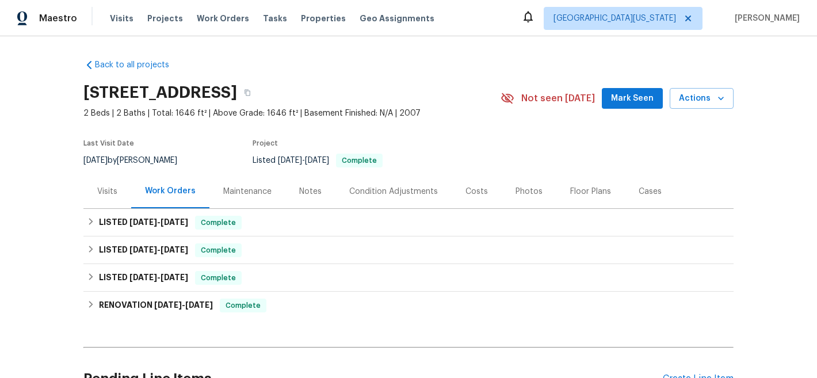
click at [109, 192] on div "Visits" at bounding box center [107, 192] width 20 height 12
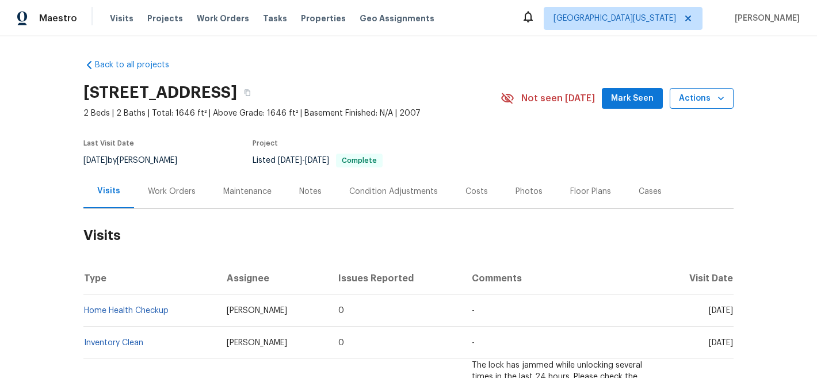
click at [693, 100] on span "Actions" at bounding box center [701, 99] width 45 height 14
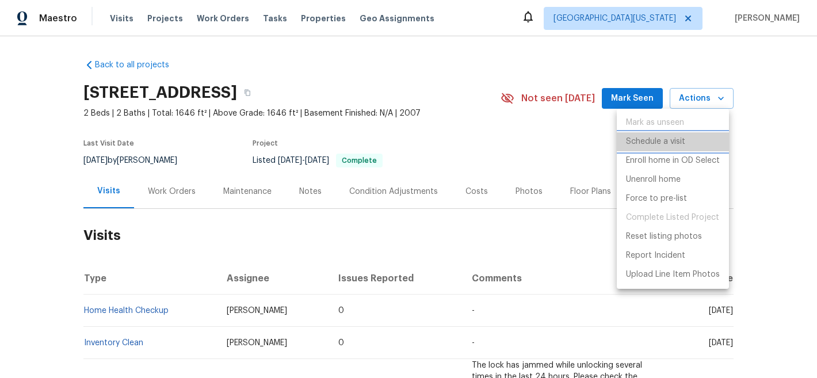
click at [677, 139] on p "Schedule a visit" at bounding box center [655, 142] width 59 height 12
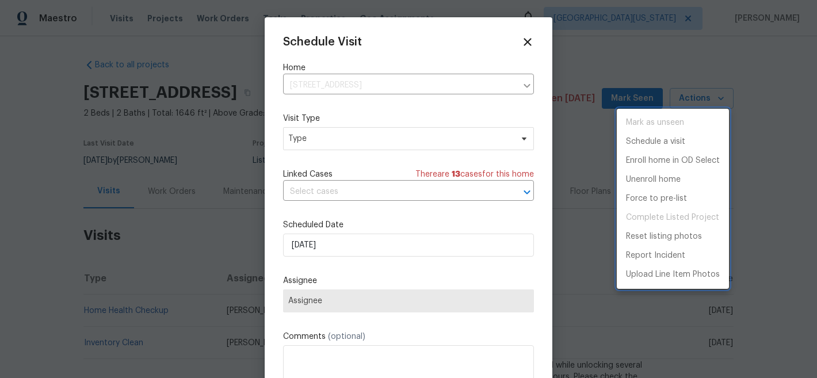
click at [336, 142] on div at bounding box center [408, 189] width 817 height 378
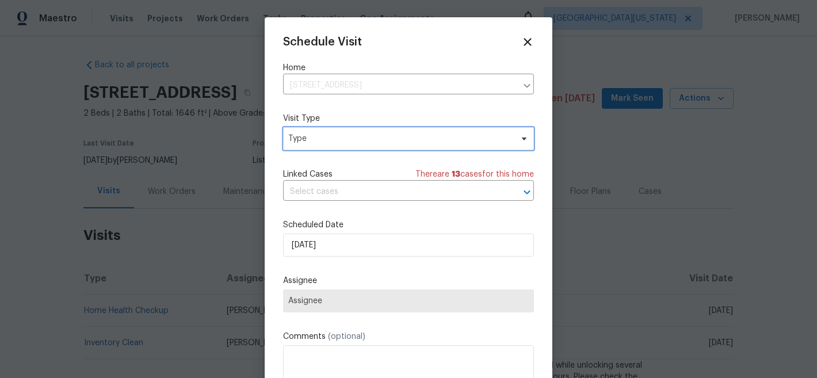
click at [339, 148] on span "Type" at bounding box center [408, 138] width 251 height 23
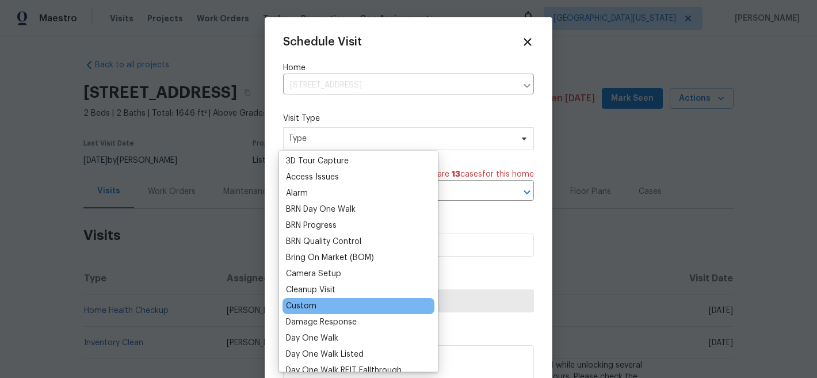
scroll to position [36, 0]
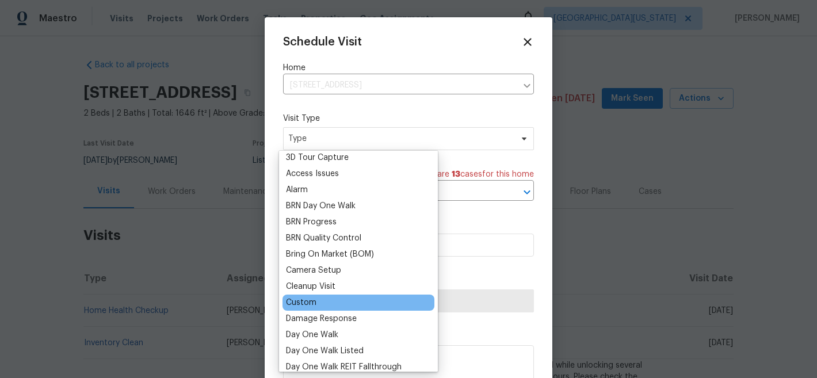
click at [307, 302] on div "Custom" at bounding box center [301, 303] width 31 height 12
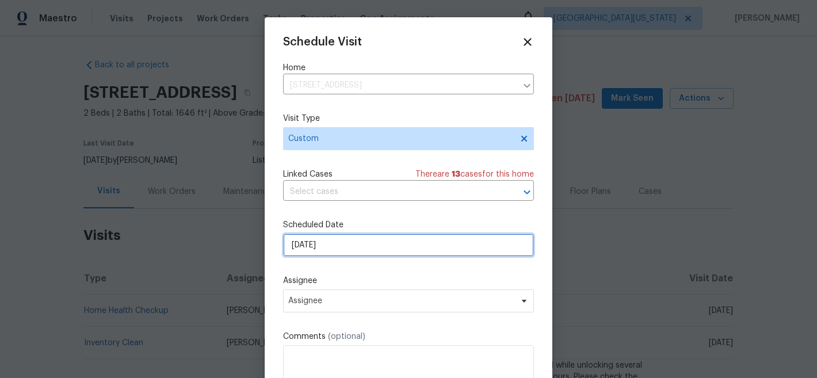
click at [367, 242] on input "[DATE]" at bounding box center [408, 245] width 251 height 23
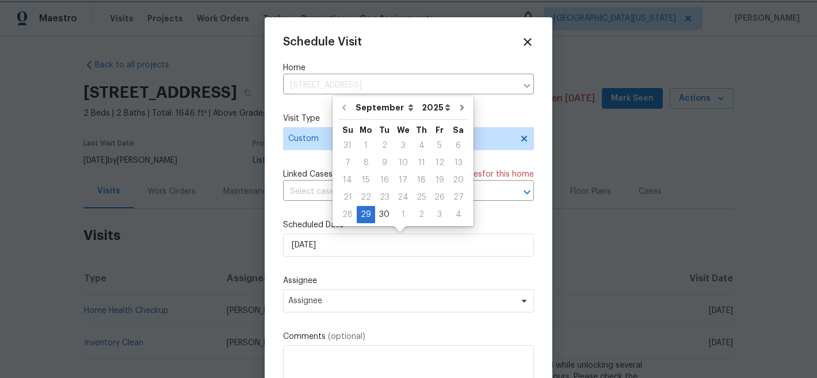
click at [298, 217] on div "Schedule Visit Home [STREET_ADDRESS] ​ Visit Type Custom Linked Cases There are…" at bounding box center [408, 229] width 251 height 386
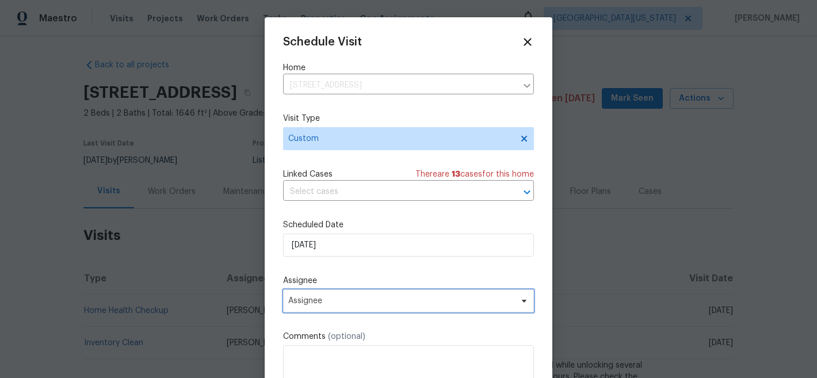
click at [350, 300] on span "Assignee" at bounding box center [401, 300] width 226 height 9
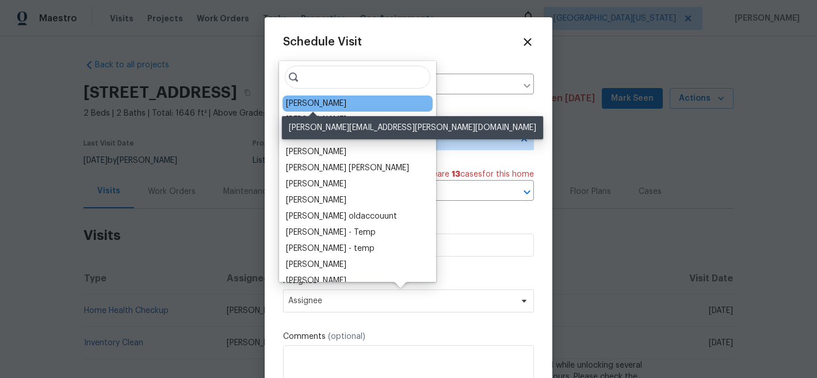
click at [327, 101] on div "[PERSON_NAME]" at bounding box center [316, 104] width 60 height 12
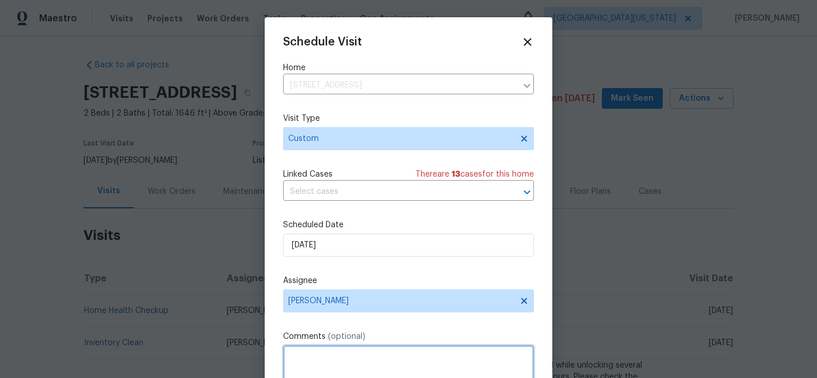
click at [421, 353] on textarea at bounding box center [408, 368] width 251 height 46
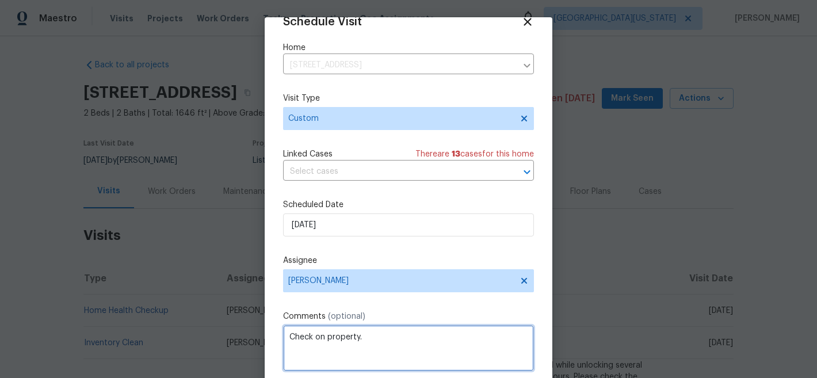
scroll to position [59, 0]
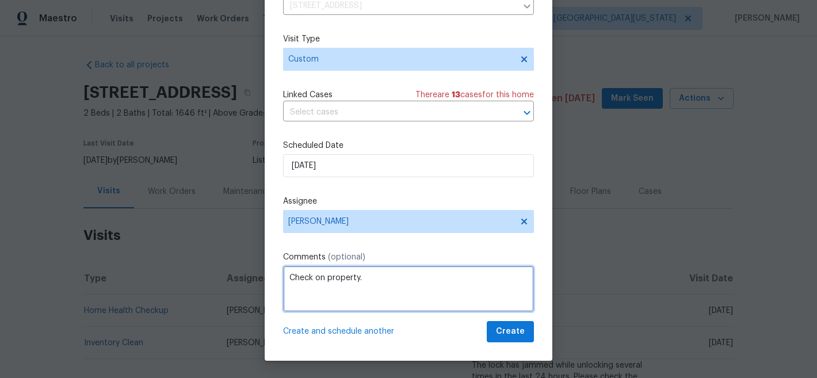
type textarea "Check on property."
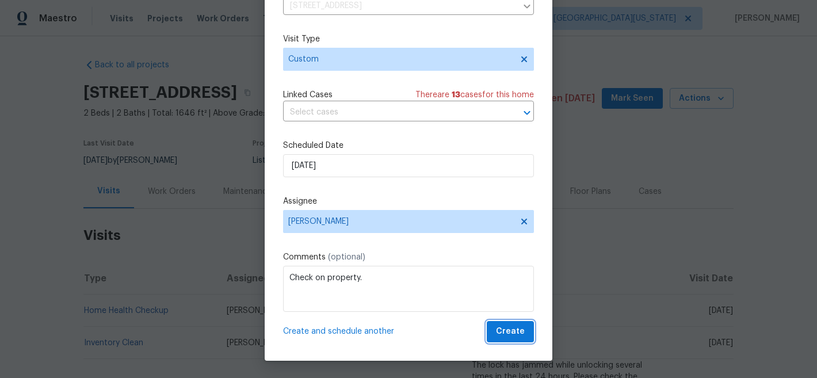
click at [505, 333] on span "Create" at bounding box center [510, 332] width 29 height 14
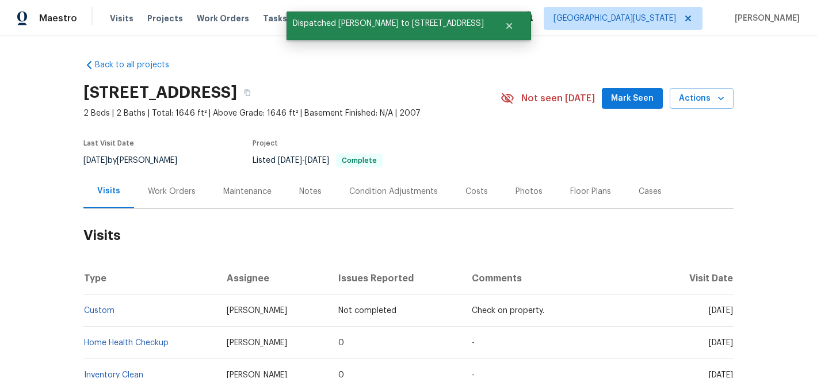
scroll to position [0, 0]
